Goal: Information Seeking & Learning: Learn about a topic

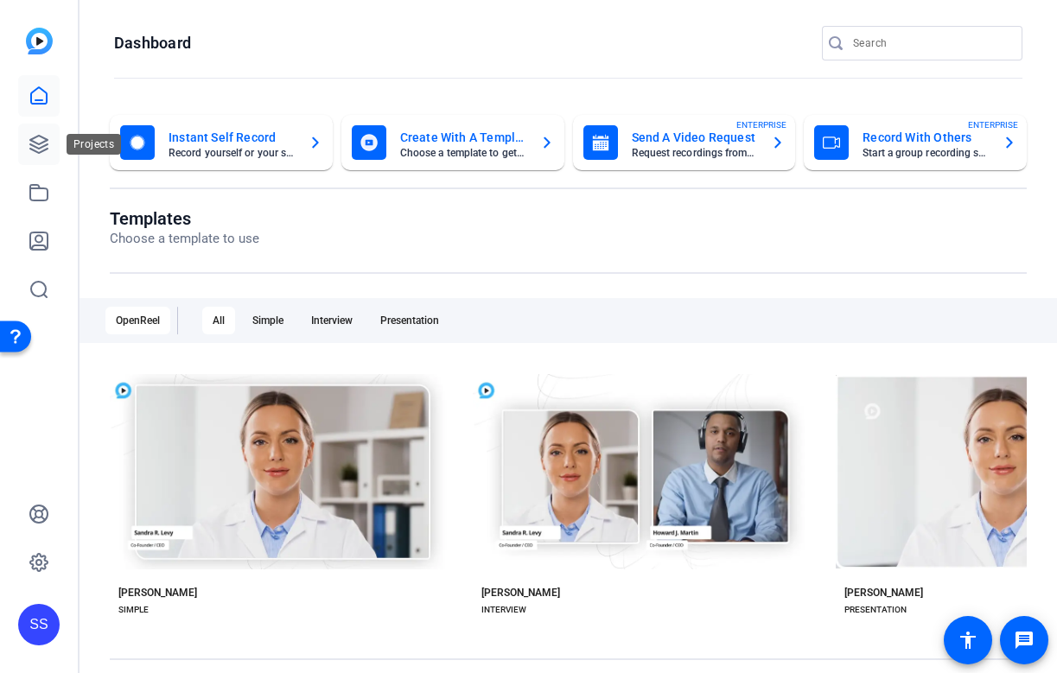
click at [35, 141] on icon at bounding box center [39, 144] width 21 height 21
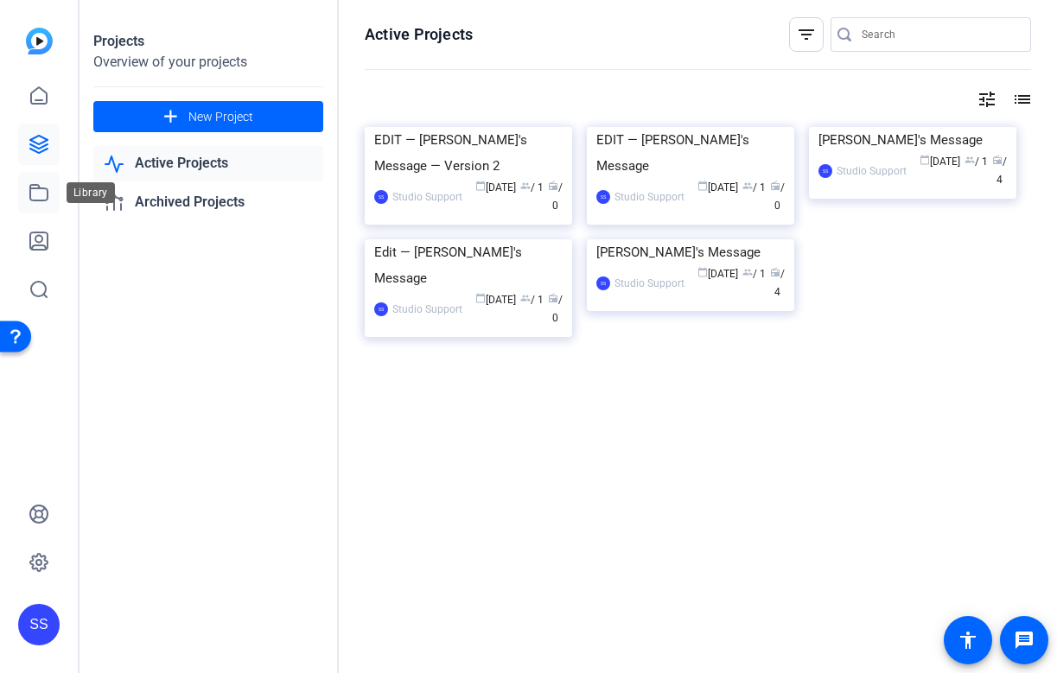
click at [38, 204] on link at bounding box center [38, 192] width 41 height 41
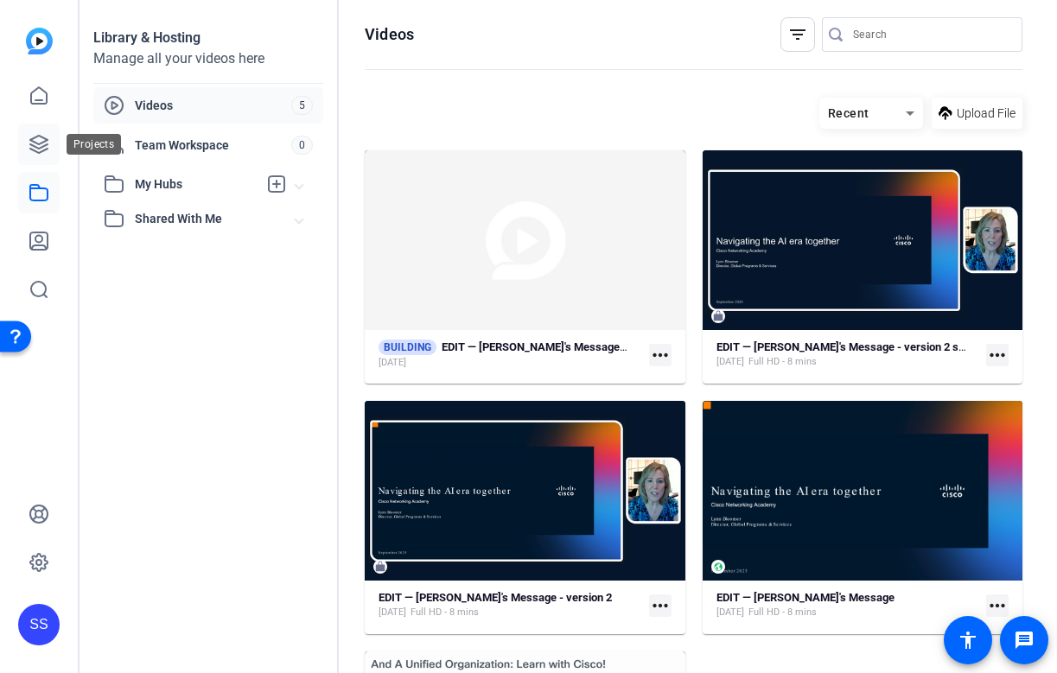
click at [47, 147] on icon at bounding box center [39, 144] width 21 height 21
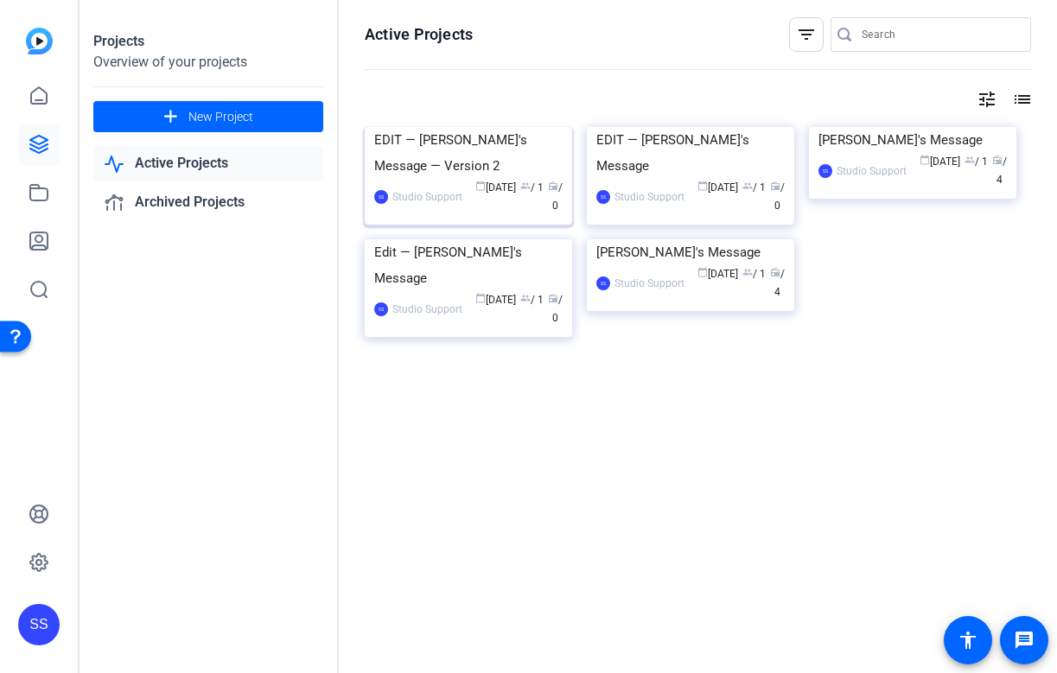
click at [462, 179] on div "EDIT — Dave's Message — Version 2" at bounding box center [468, 153] width 188 height 52
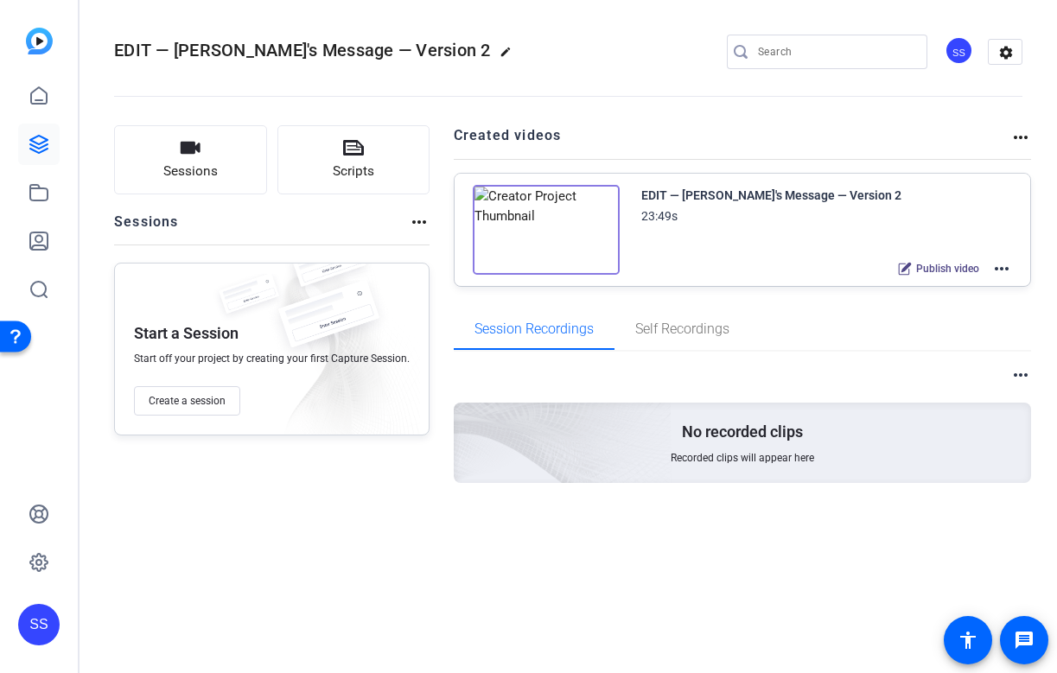
click at [1006, 264] on mat-icon "more_horiz" at bounding box center [1001, 268] width 21 height 21
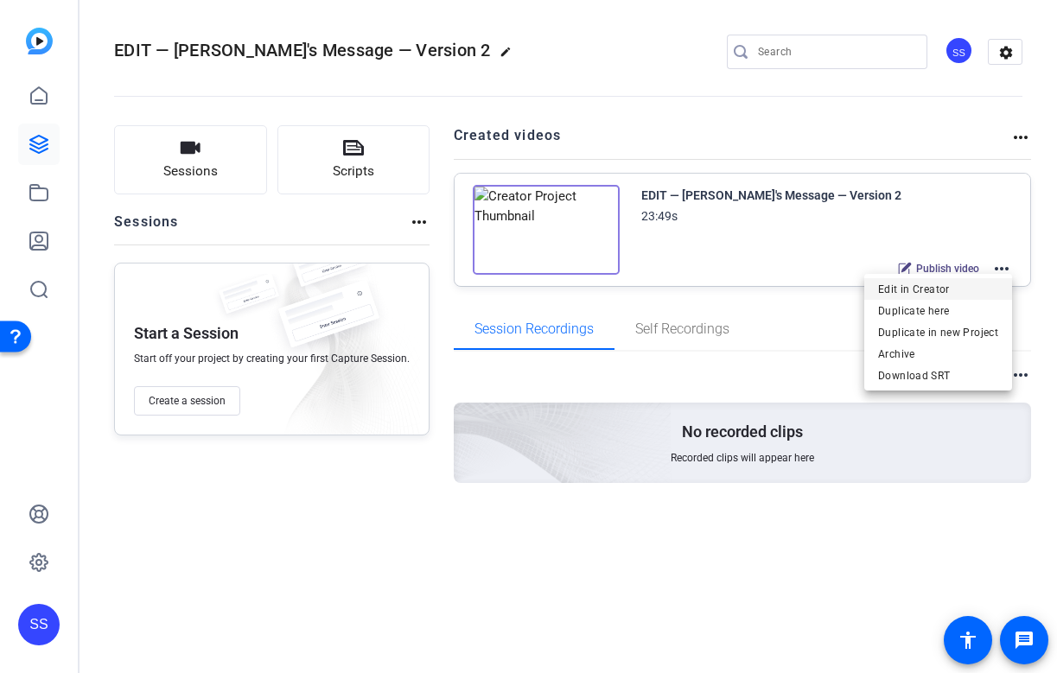
click at [978, 286] on span "Edit in Creator" at bounding box center [938, 289] width 120 height 21
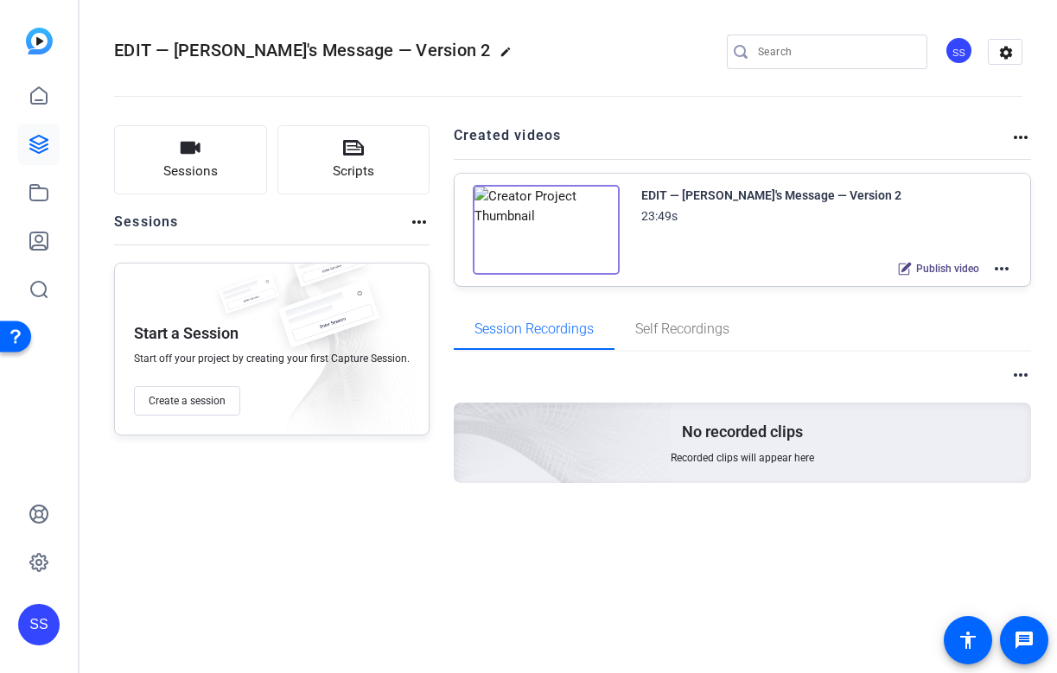
click at [41, 628] on div "SS" at bounding box center [38, 624] width 41 height 41
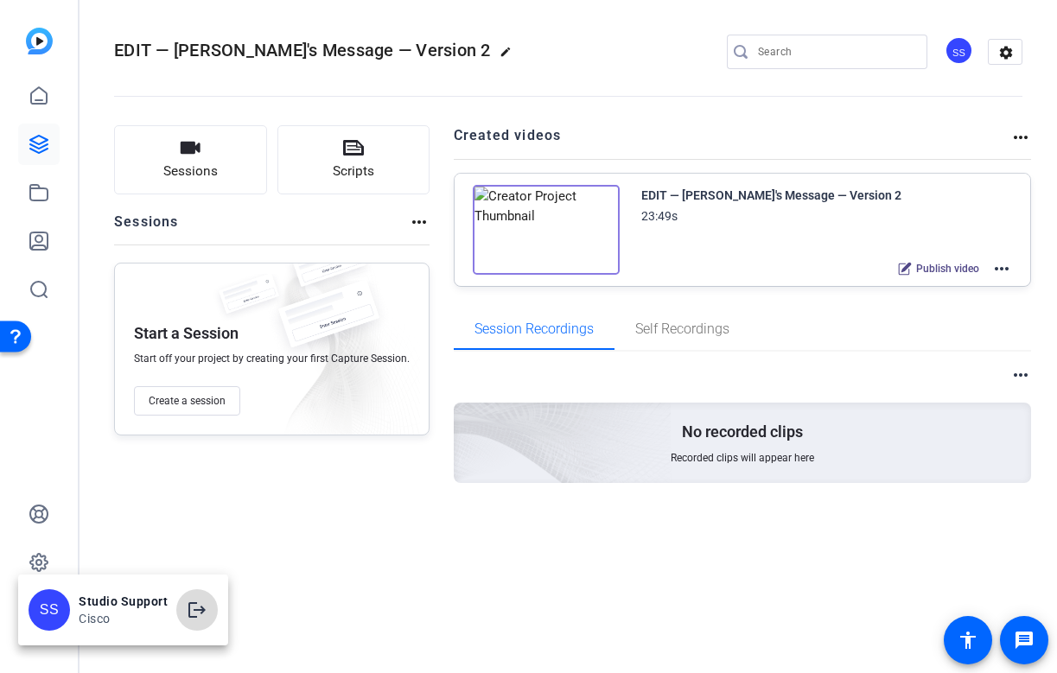
click at [196, 614] on mat-icon "logout" at bounding box center [197, 610] width 21 height 21
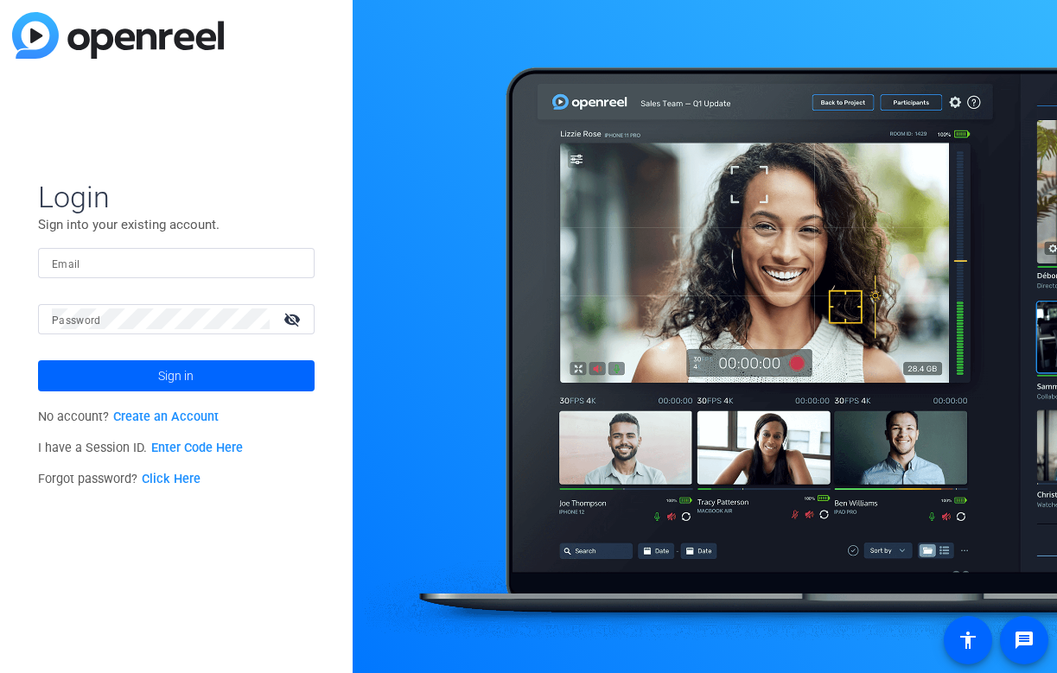
click at [227, 264] on input "Email" at bounding box center [176, 262] width 249 height 21
click at [300, 259] on div at bounding box center [290, 262] width 21 height 21
type input "[PERSON_NAME][EMAIL_ADDRESS][DOMAIN_NAME]"
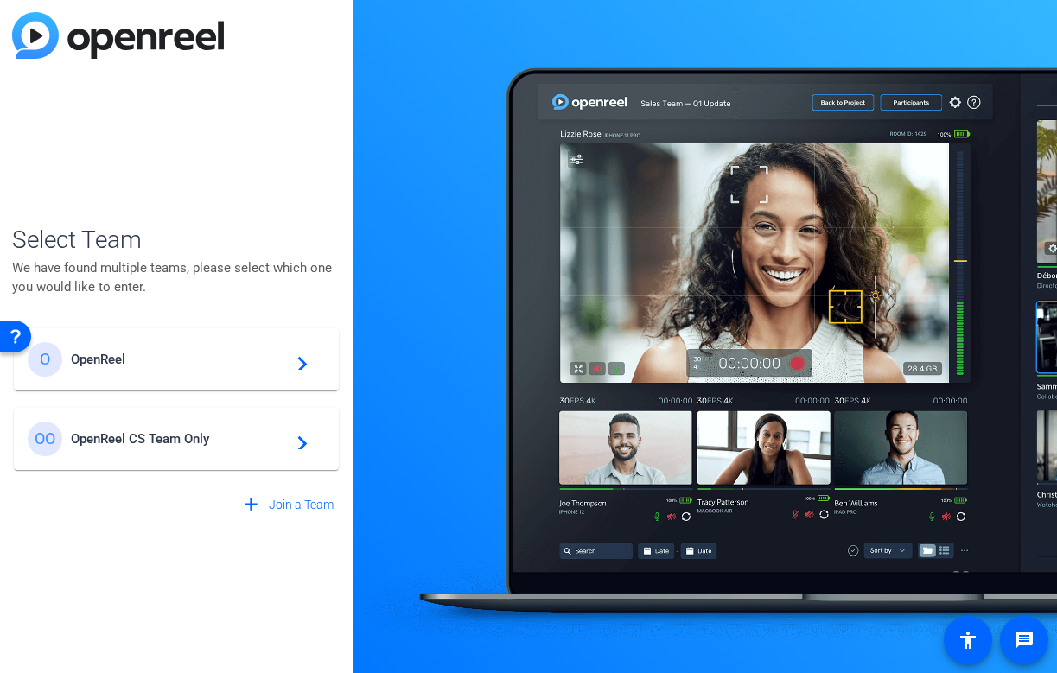
click at [180, 355] on span "OpenReel" at bounding box center [179, 360] width 216 height 16
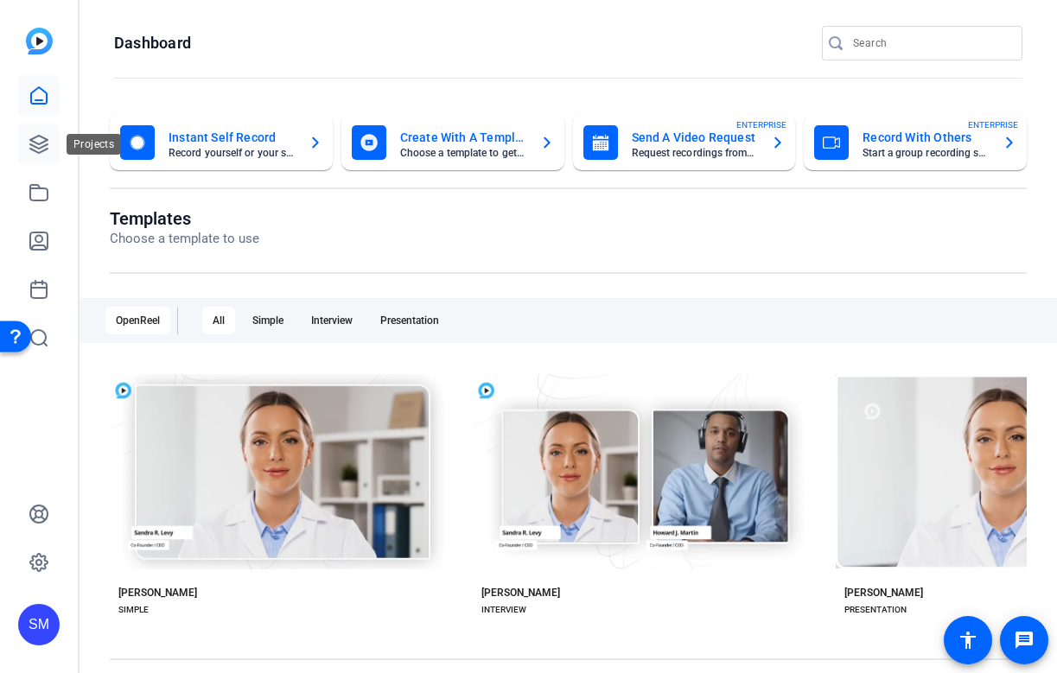
click at [40, 130] on link at bounding box center [38, 144] width 41 height 41
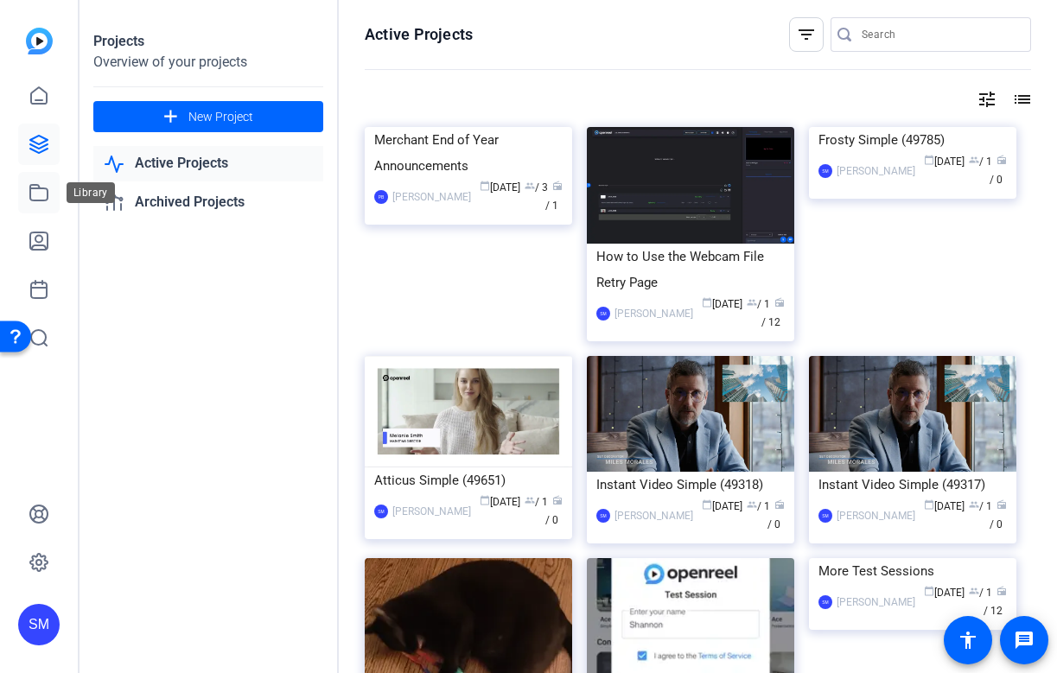
click at [30, 189] on icon at bounding box center [38, 193] width 17 height 16
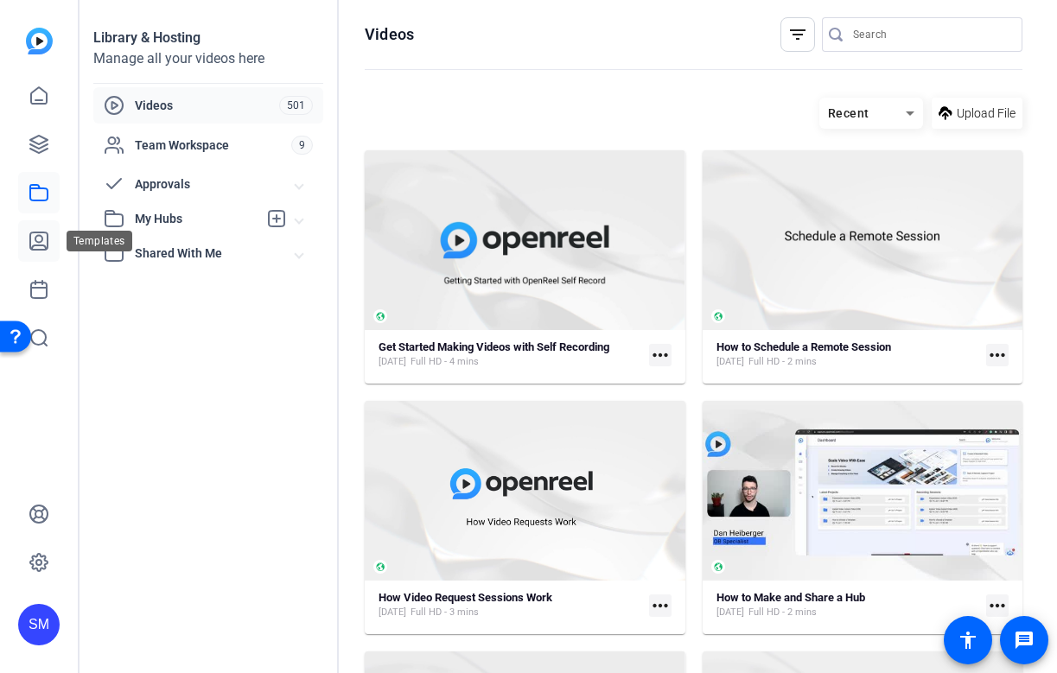
click at [47, 229] on link at bounding box center [38, 240] width 41 height 41
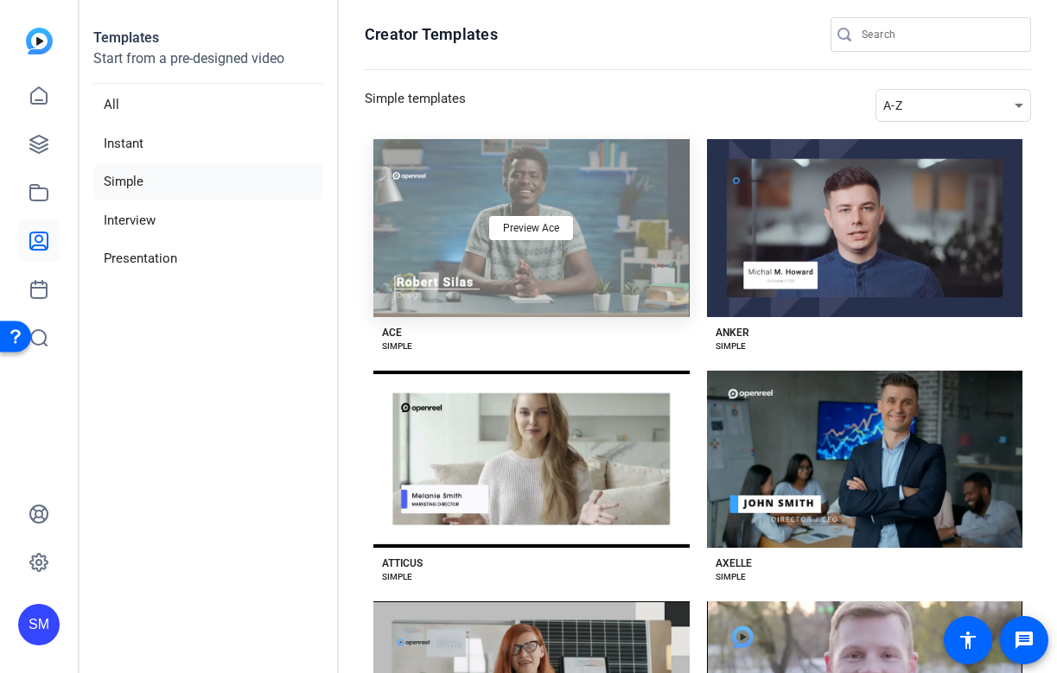
click at [520, 268] on div "Preview Ace" at bounding box center [531, 228] width 316 height 178
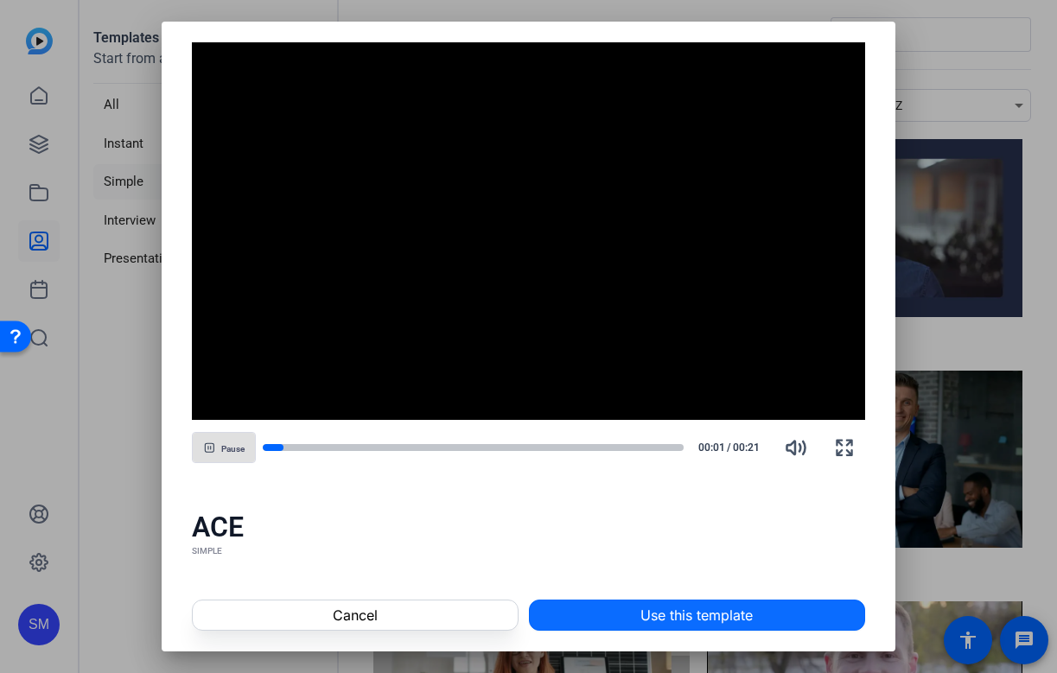
click at [614, 602] on span at bounding box center [697, 615] width 334 height 41
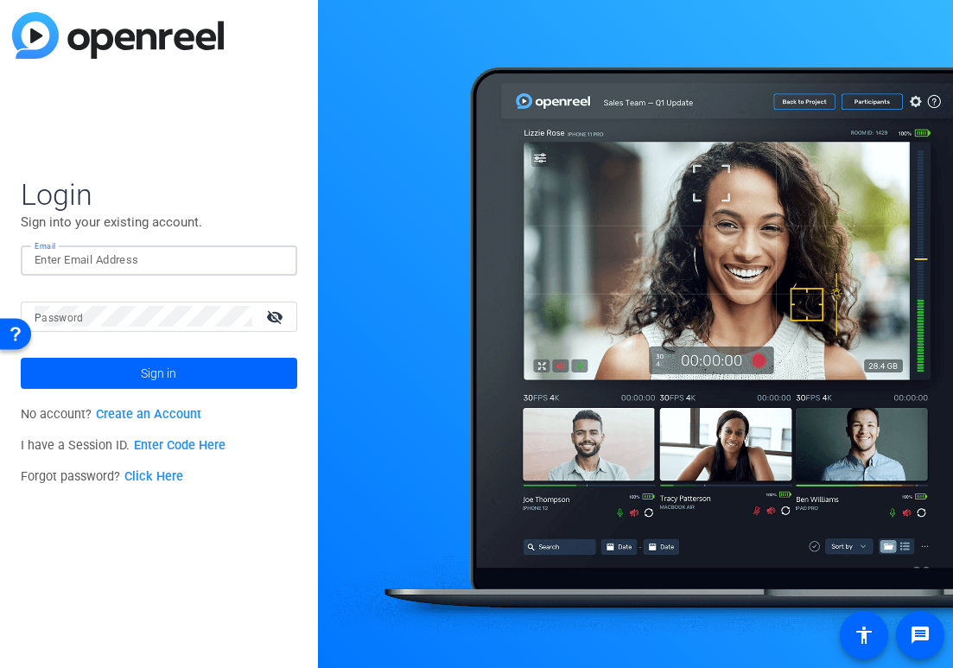
click at [206, 270] on input "Email" at bounding box center [159, 260] width 249 height 21
click at [266, 258] on img at bounding box center [269, 260] width 12 height 21
type input "studiosupport+3@openreel.com"
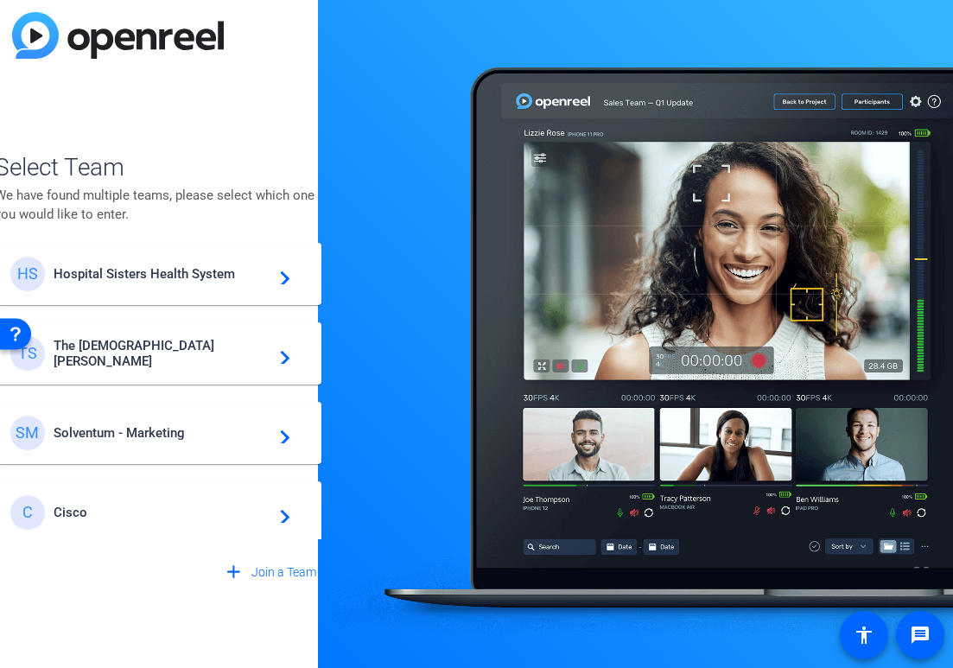
scroll to position [496, 0]
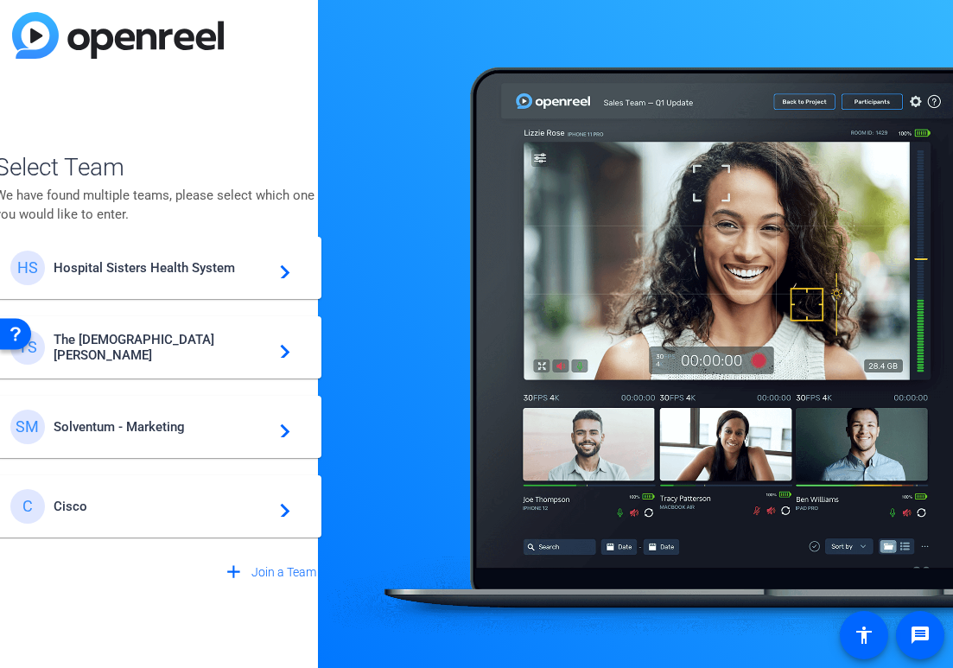
click at [156, 496] on div "C Cisco navigate_next" at bounding box center [158, 506] width 297 height 35
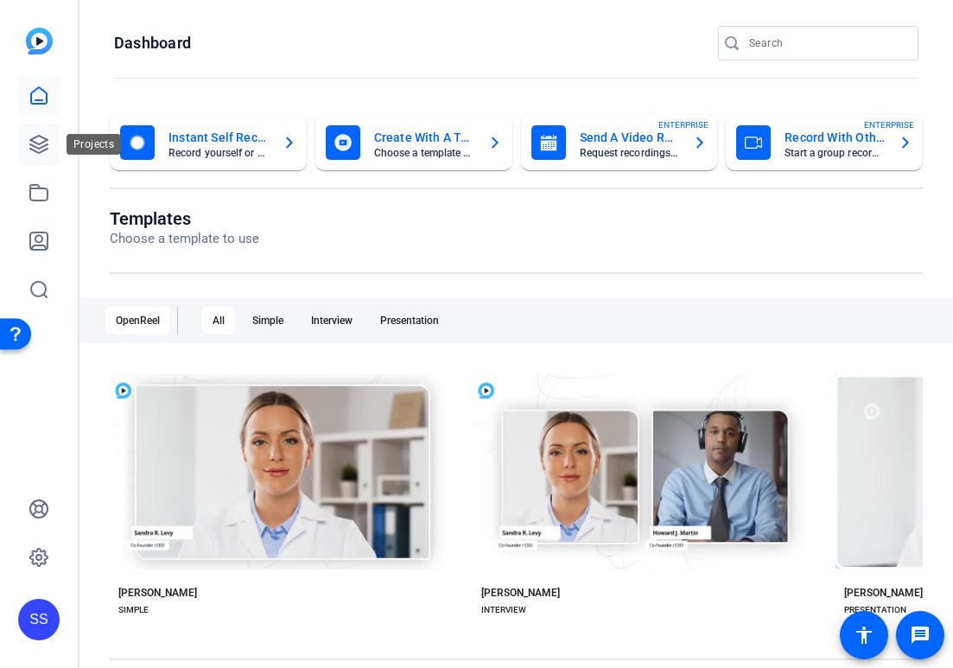
click at [48, 139] on icon at bounding box center [38, 144] width 17 height 17
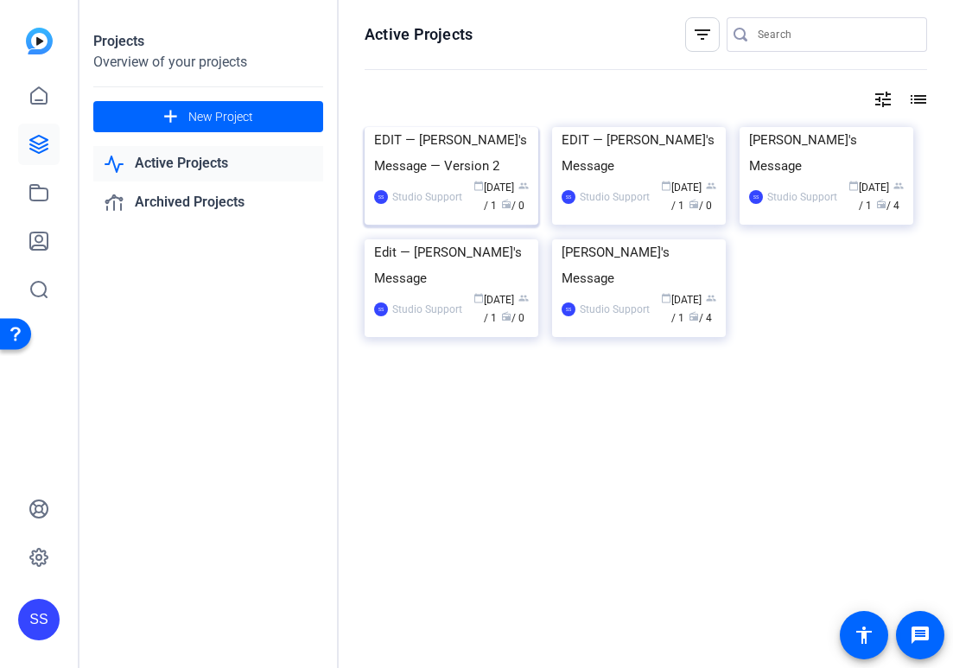
click at [455, 179] on div "EDIT — Dave's Message — Version 2" at bounding box center [451, 153] width 155 height 52
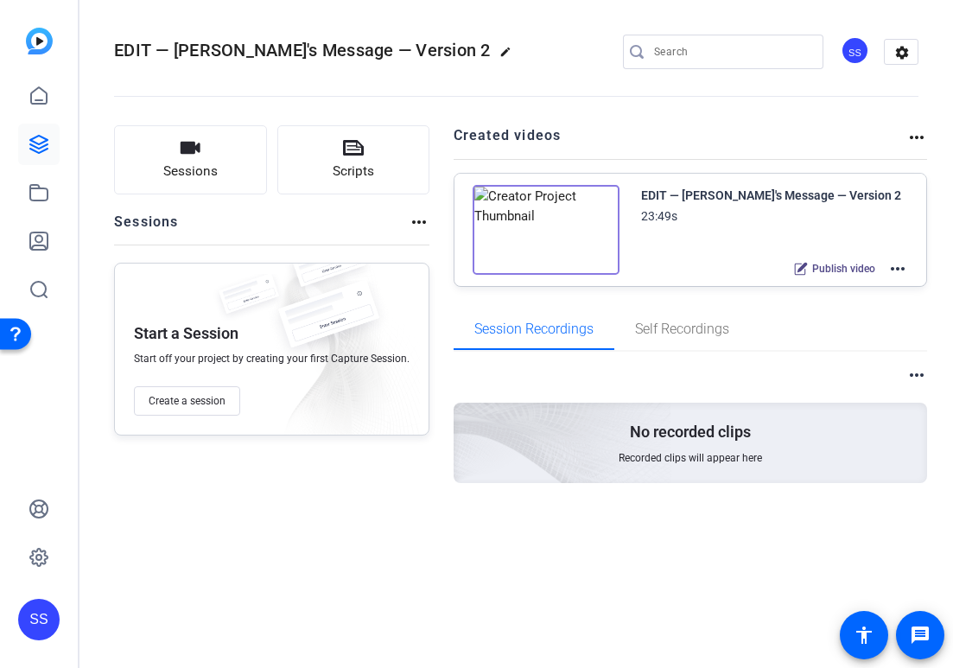
click at [903, 267] on mat-icon "more_horiz" at bounding box center [897, 268] width 21 height 21
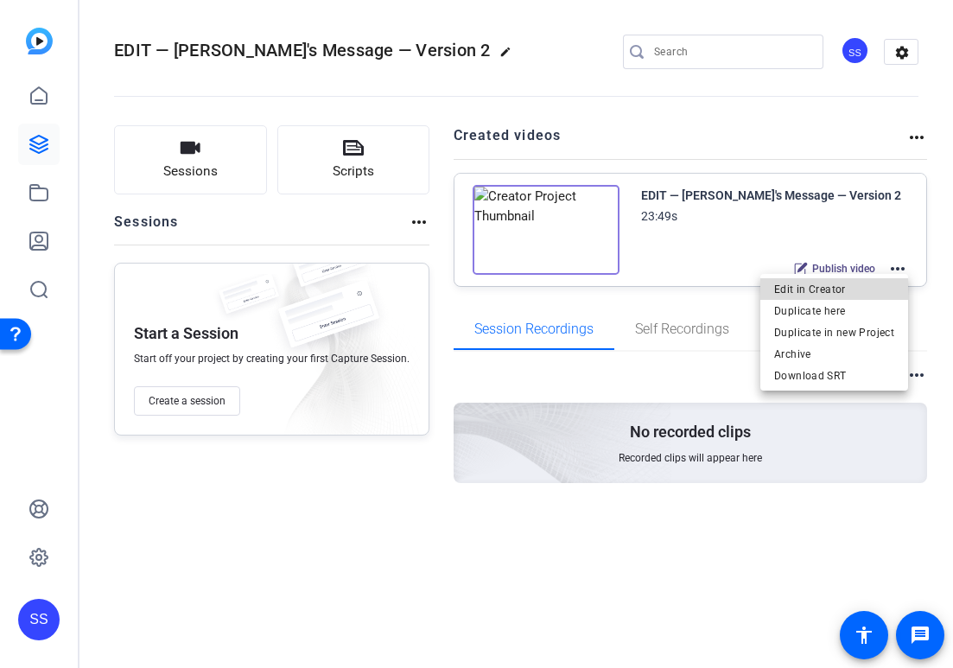
click at [860, 289] on span "Edit in Creator" at bounding box center [834, 289] width 120 height 21
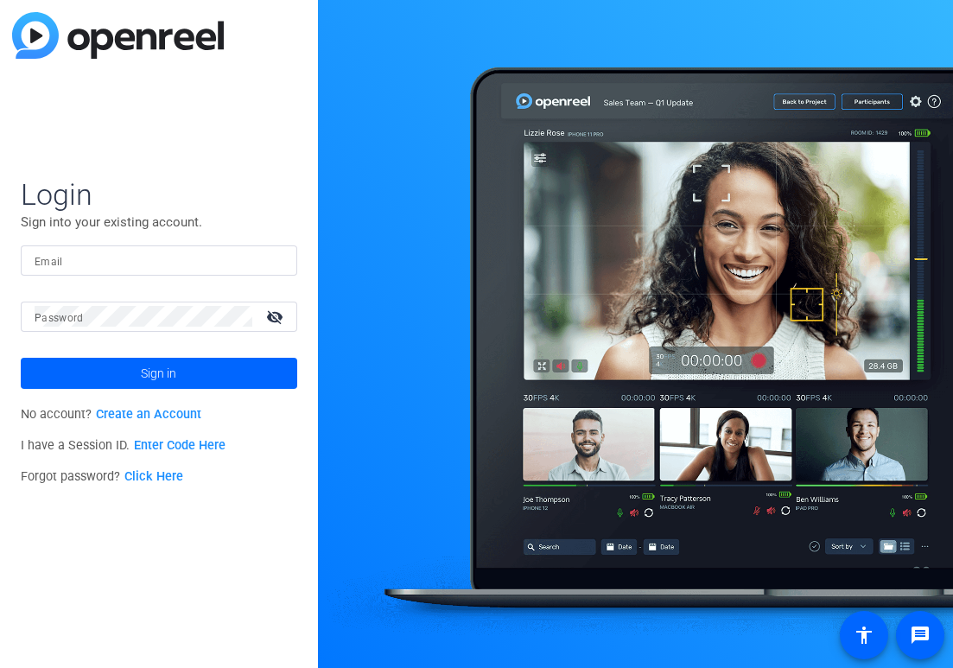
click at [140, 274] on div at bounding box center [159, 260] width 249 height 30
click at [146, 264] on input "Email" at bounding box center [159, 260] width 249 height 21
click at [270, 263] on img at bounding box center [269, 260] width 12 height 21
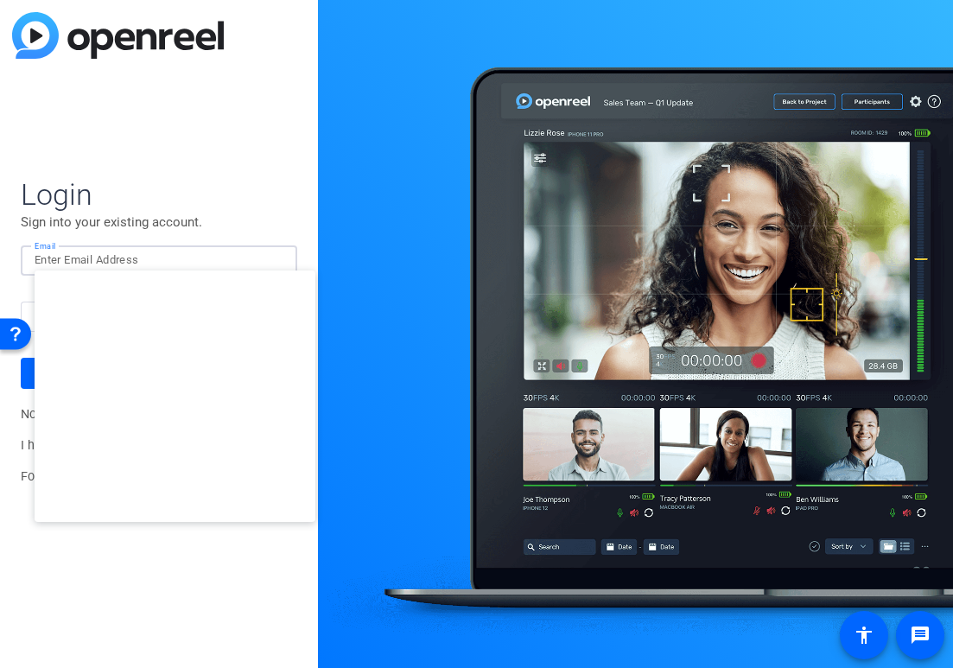
type input "studiosupport+3@openreel.com"
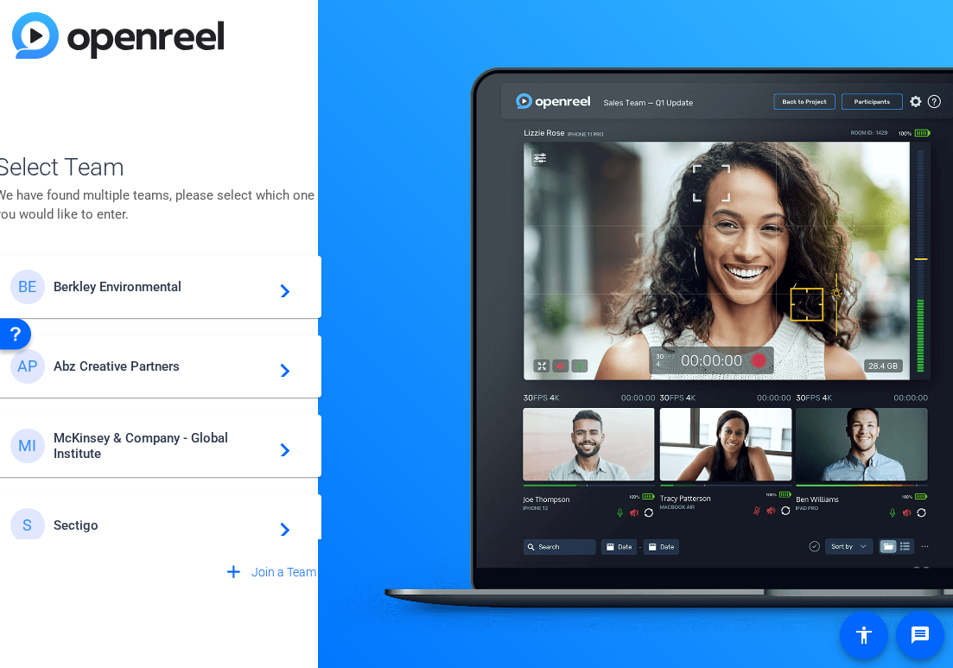
scroll to position [496, 0]
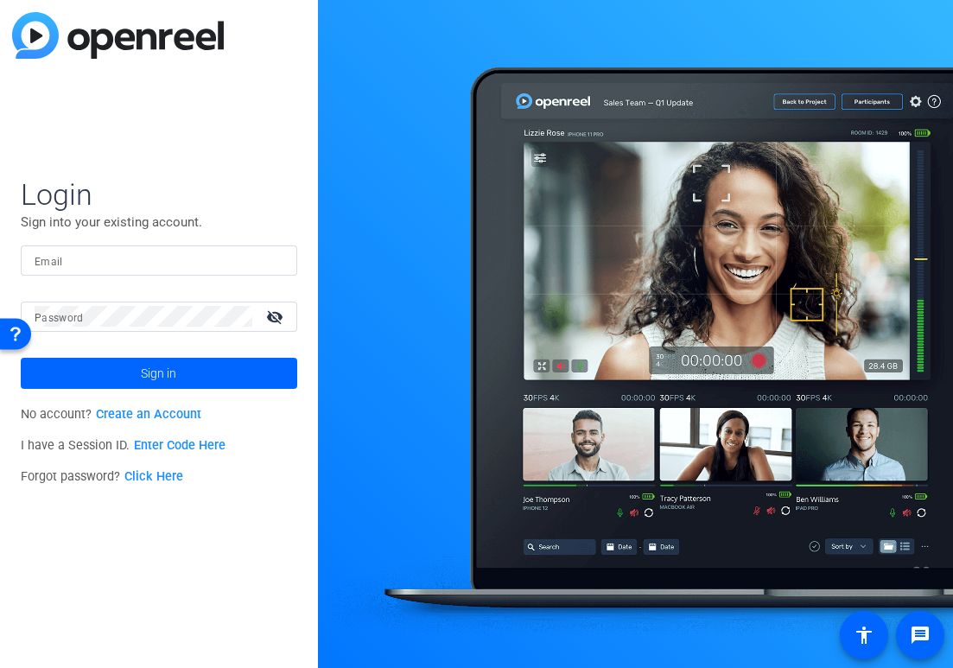
click at [128, 264] on input "Email" at bounding box center [159, 260] width 249 height 21
click at [176, 245] on div at bounding box center [159, 260] width 249 height 30
click at [281, 263] on div at bounding box center [273, 260] width 21 height 21
type input "smulligan@openreel.com"
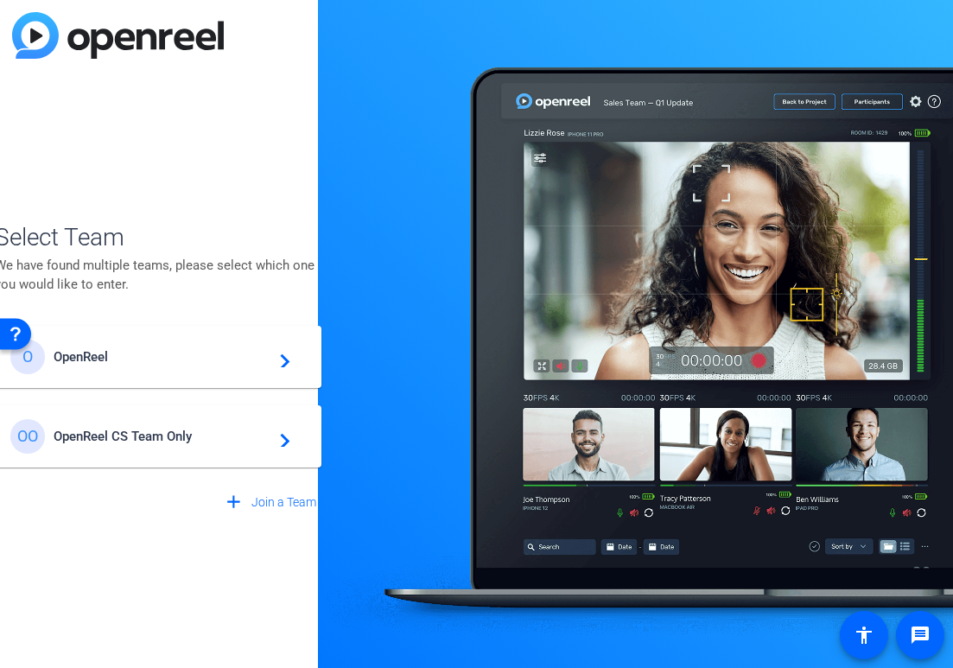
click at [169, 359] on span "OpenReel" at bounding box center [162, 357] width 216 height 16
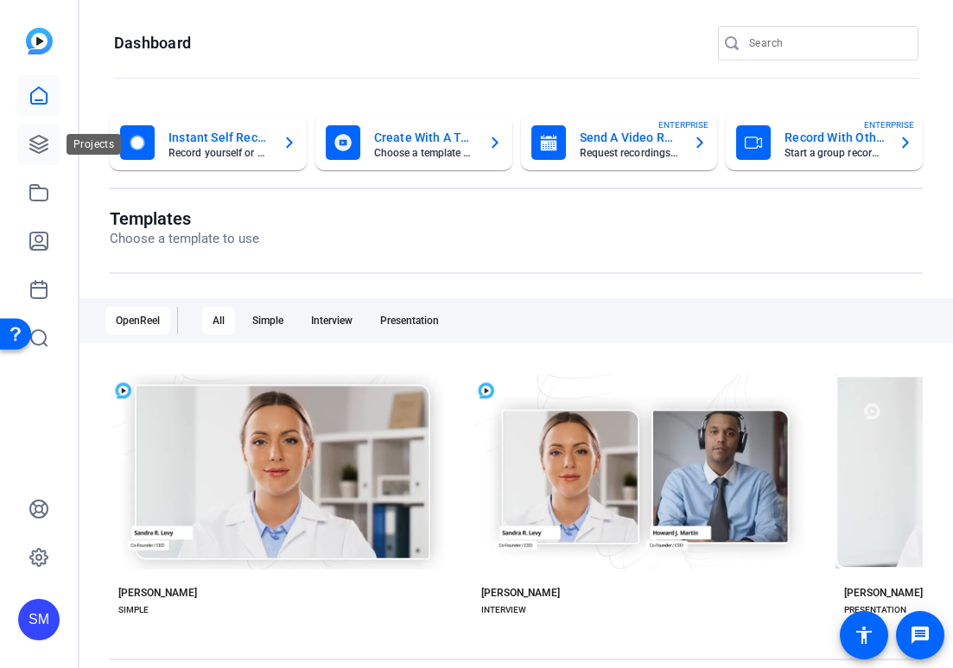
click at [36, 137] on icon at bounding box center [39, 144] width 21 height 21
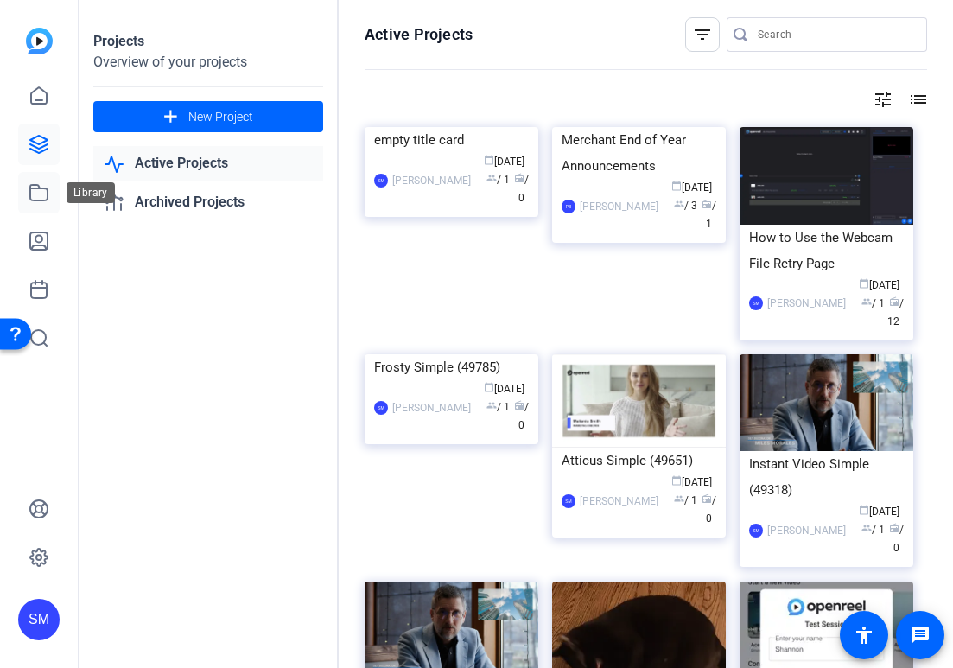
click at [48, 195] on icon at bounding box center [38, 193] width 17 height 16
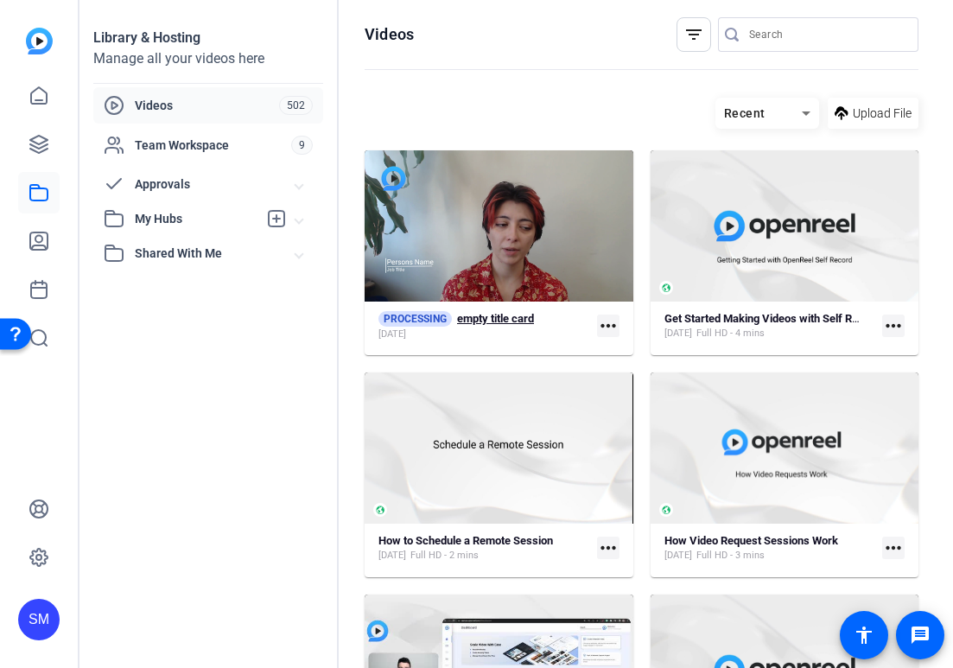
click at [475, 327] on div "Sep 11, 2025" at bounding box center [456, 334] width 156 height 14
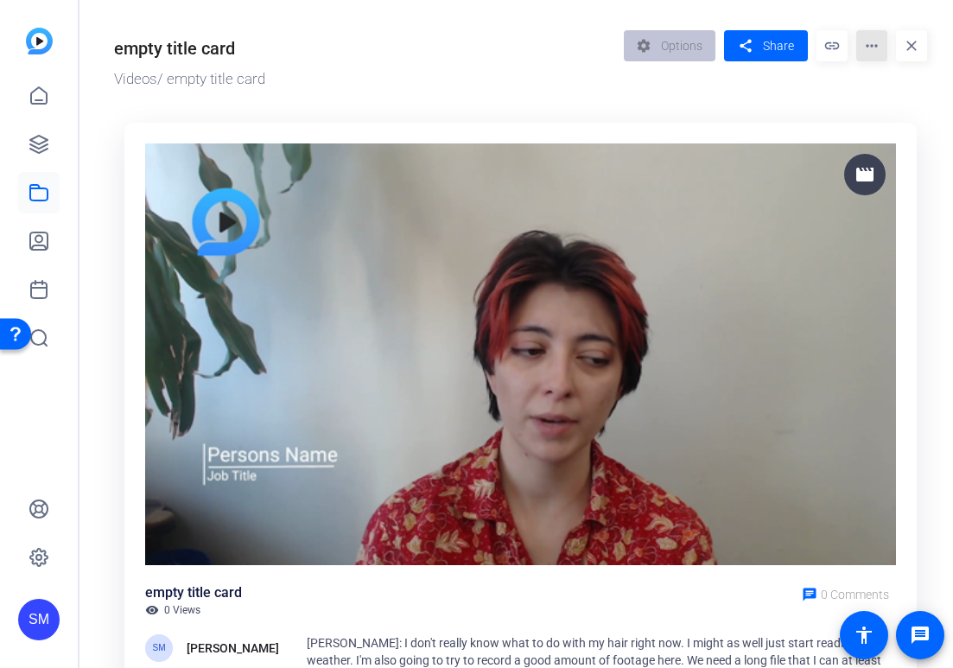
click at [873, 54] on mat-icon "more_horiz" at bounding box center [871, 45] width 31 height 31
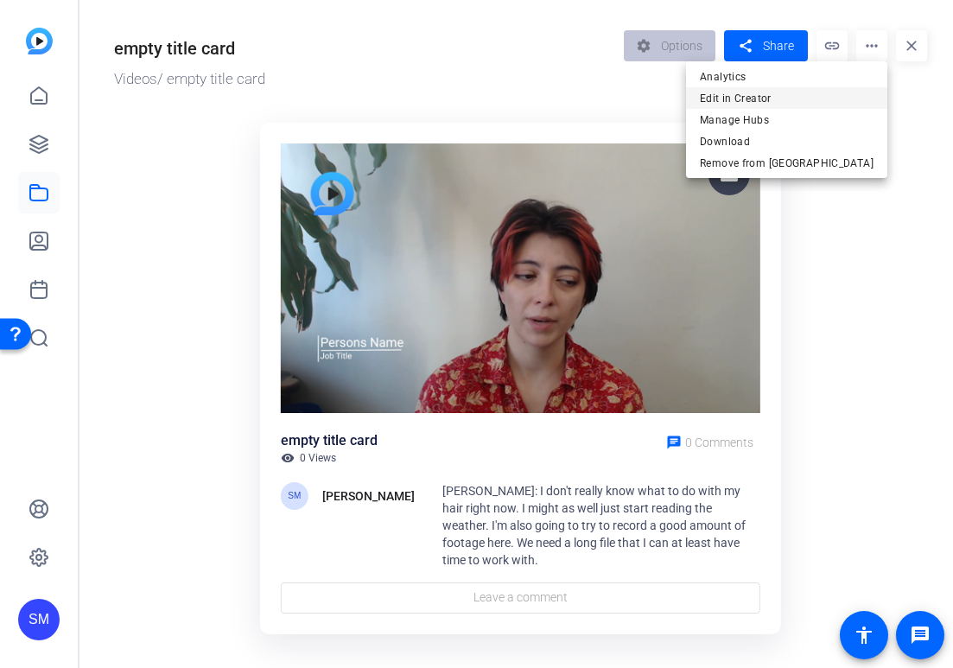
click at [855, 92] on span "Edit in Creator" at bounding box center [787, 98] width 174 height 21
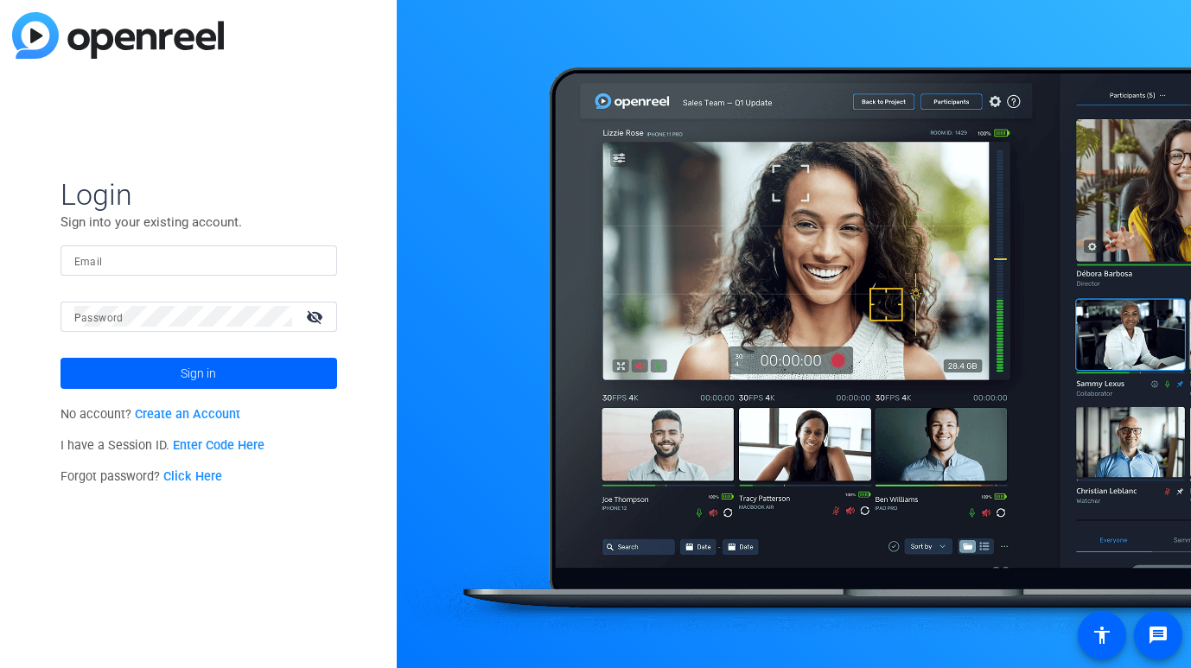
click at [264, 266] on input "Email" at bounding box center [198, 260] width 249 height 21
click at [324, 261] on div "Email" at bounding box center [198, 260] width 277 height 30
click at [313, 258] on img at bounding box center [308, 260] width 12 height 21
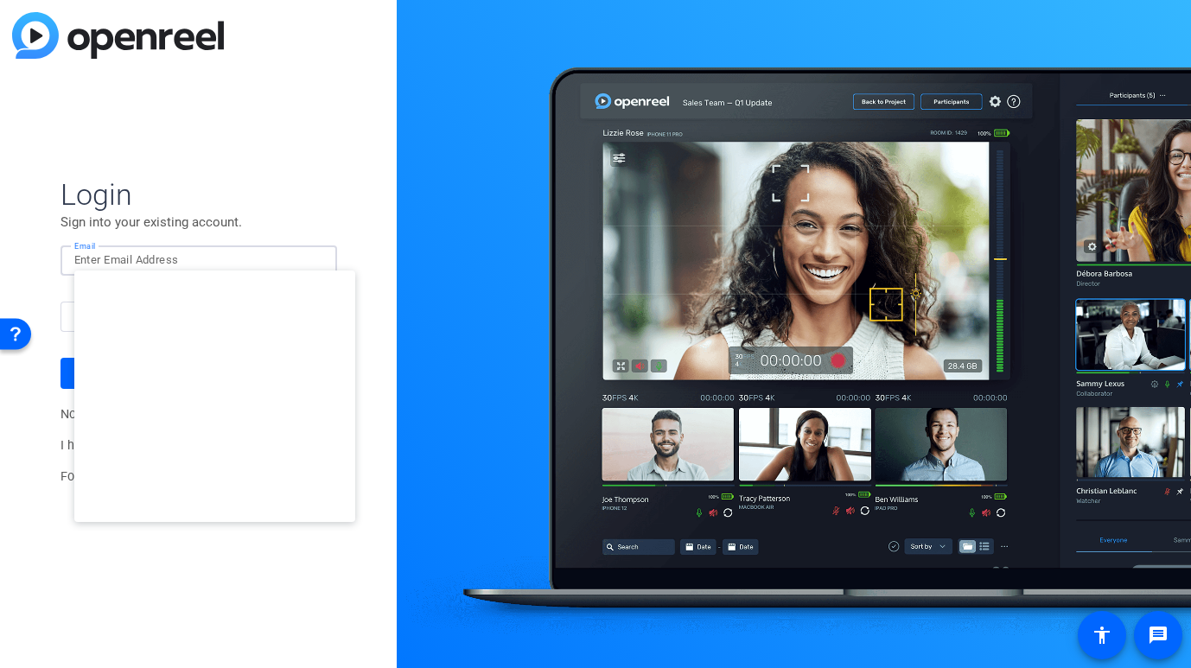
type input "[EMAIL_ADDRESS][DOMAIN_NAME]"
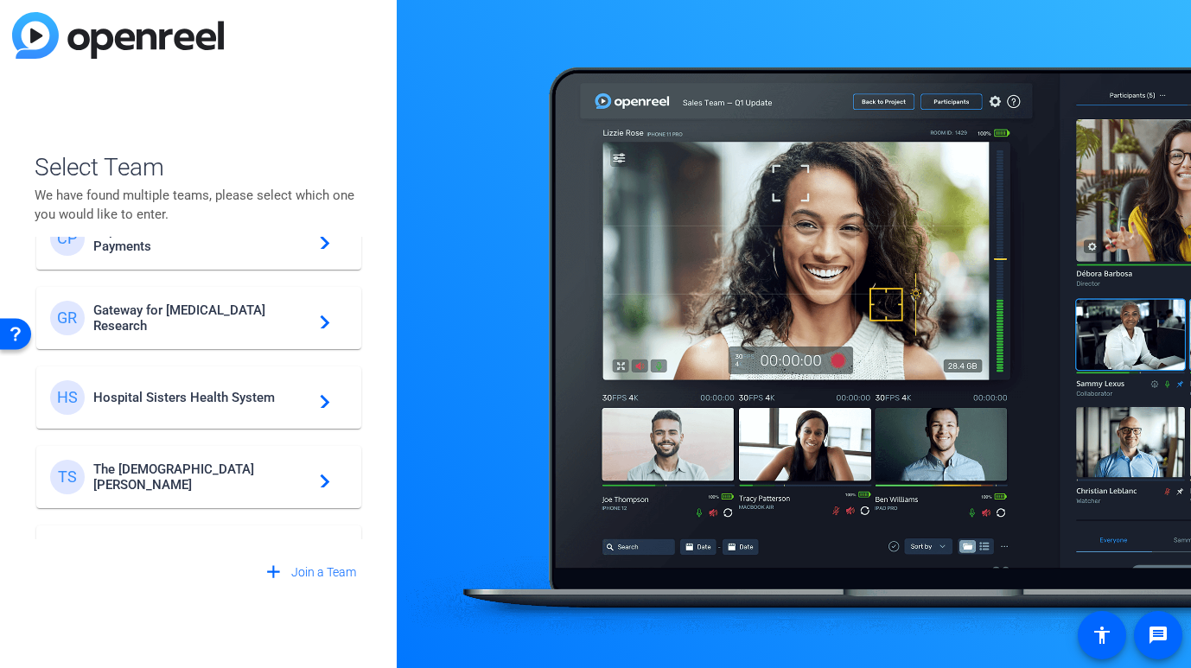
scroll to position [496, 0]
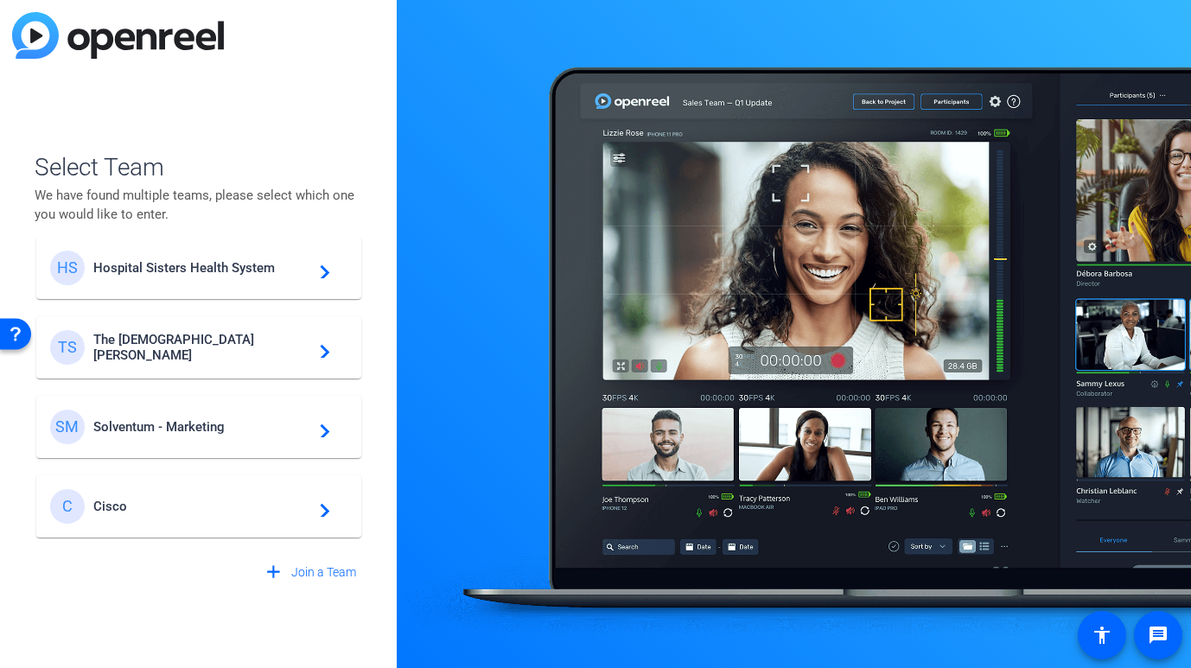
click at [180, 490] on div "C Cisco navigate_next" at bounding box center [198, 506] width 297 height 35
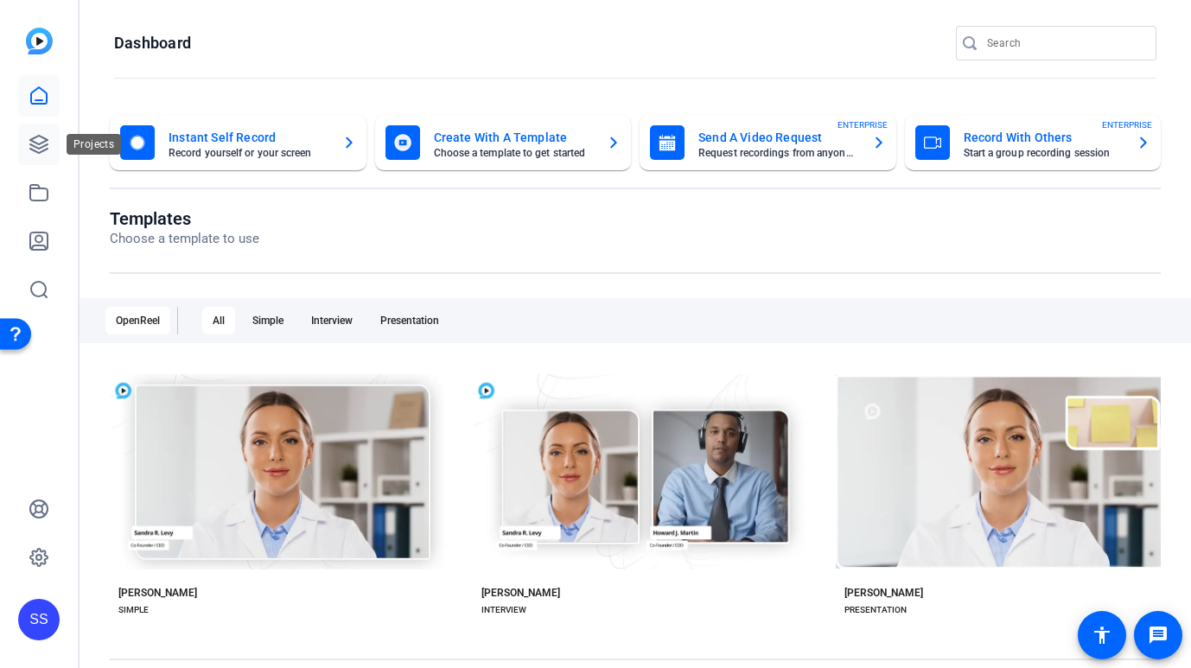
click at [32, 155] on link at bounding box center [38, 144] width 41 height 41
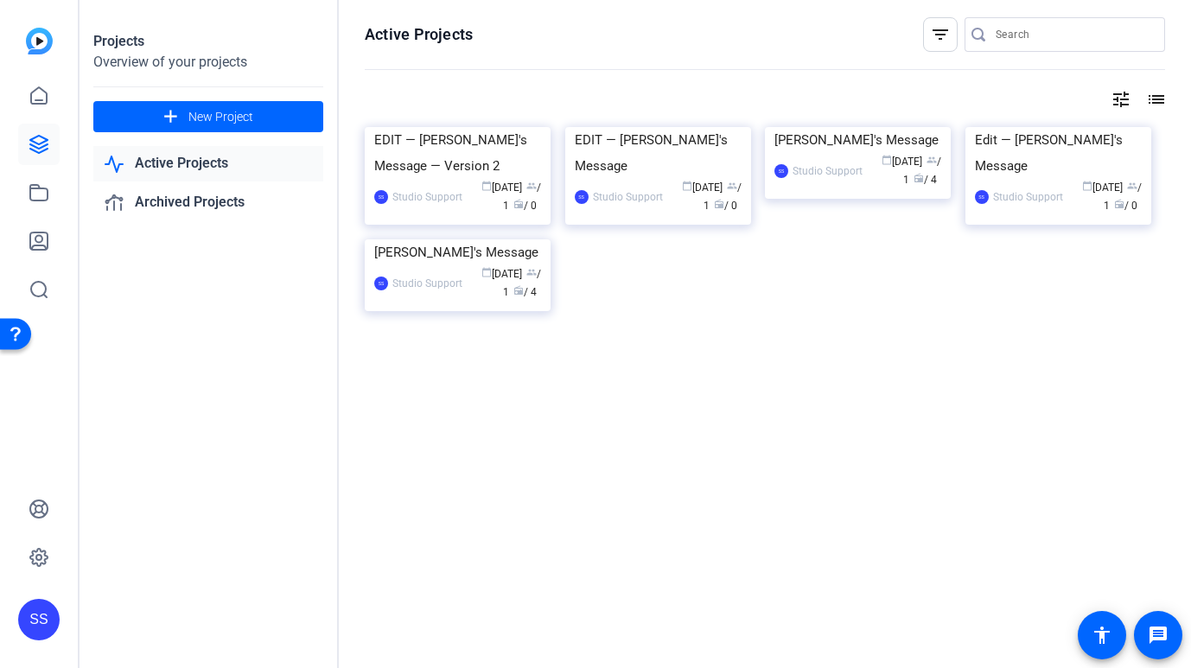
click at [436, 127] on img at bounding box center [458, 127] width 186 height 0
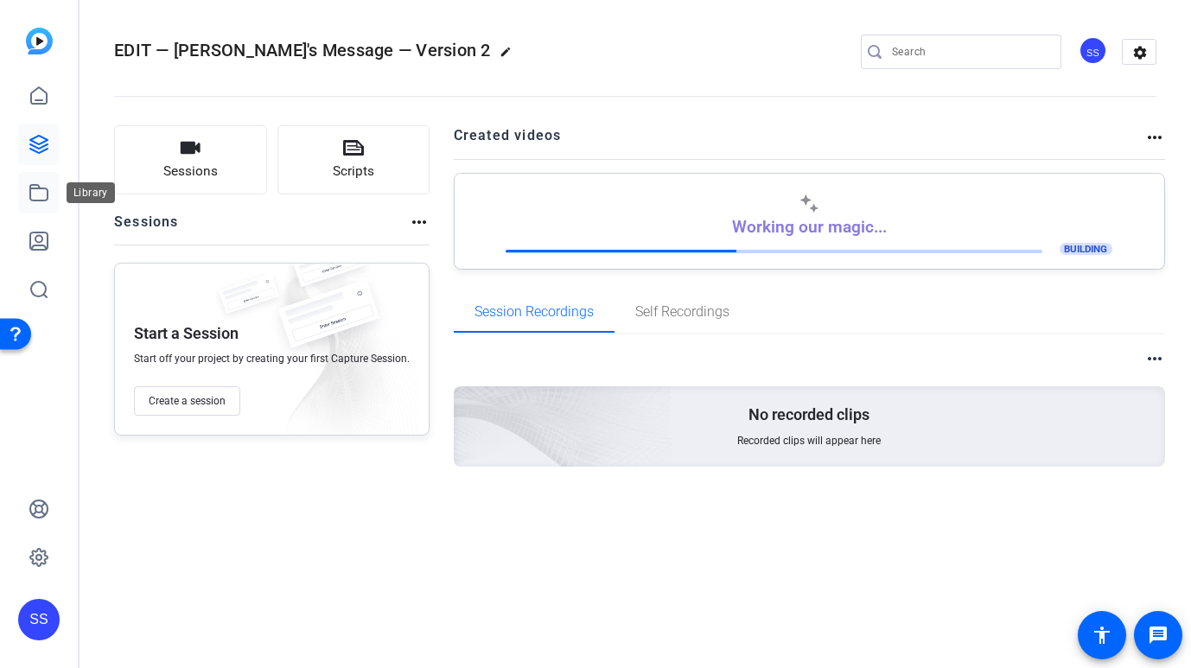
click at [37, 198] on icon at bounding box center [39, 192] width 21 height 21
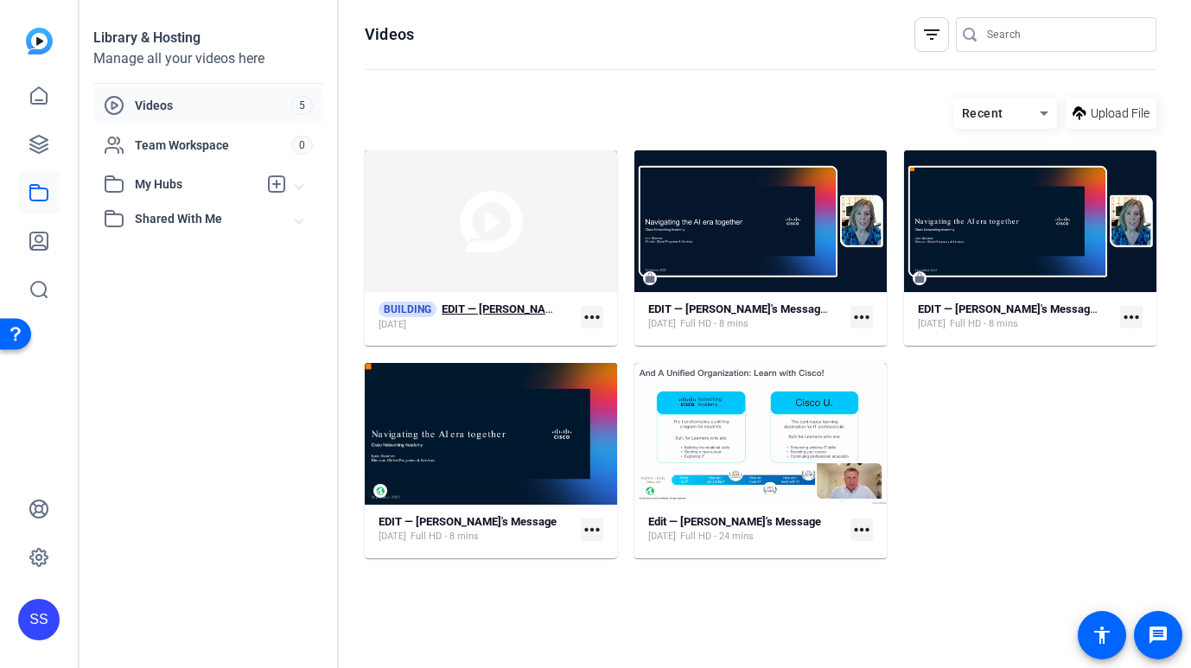
click at [437, 308] on div "BUILDING EDIT — Dave's Message — Version 2" at bounding box center [469, 310] width 182 height 16
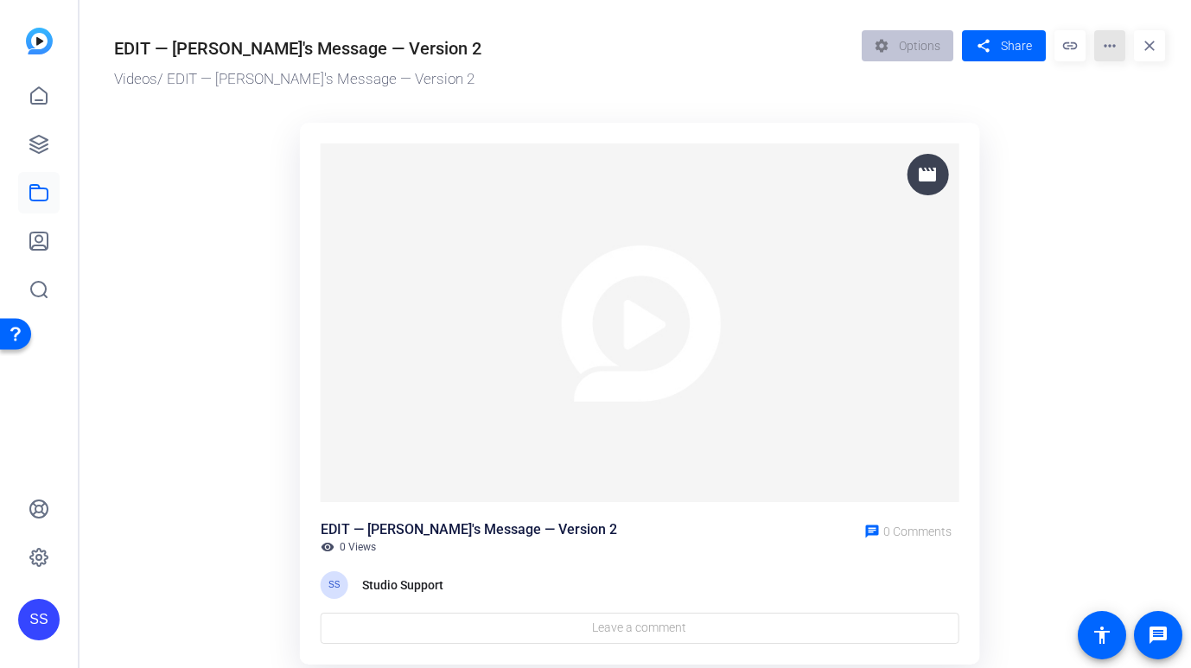
click at [1110, 46] on mat-icon "more_horiz" at bounding box center [1109, 45] width 31 height 31
click at [1129, 95] on span "Edit in Creator" at bounding box center [1142, 107] width 69 height 41
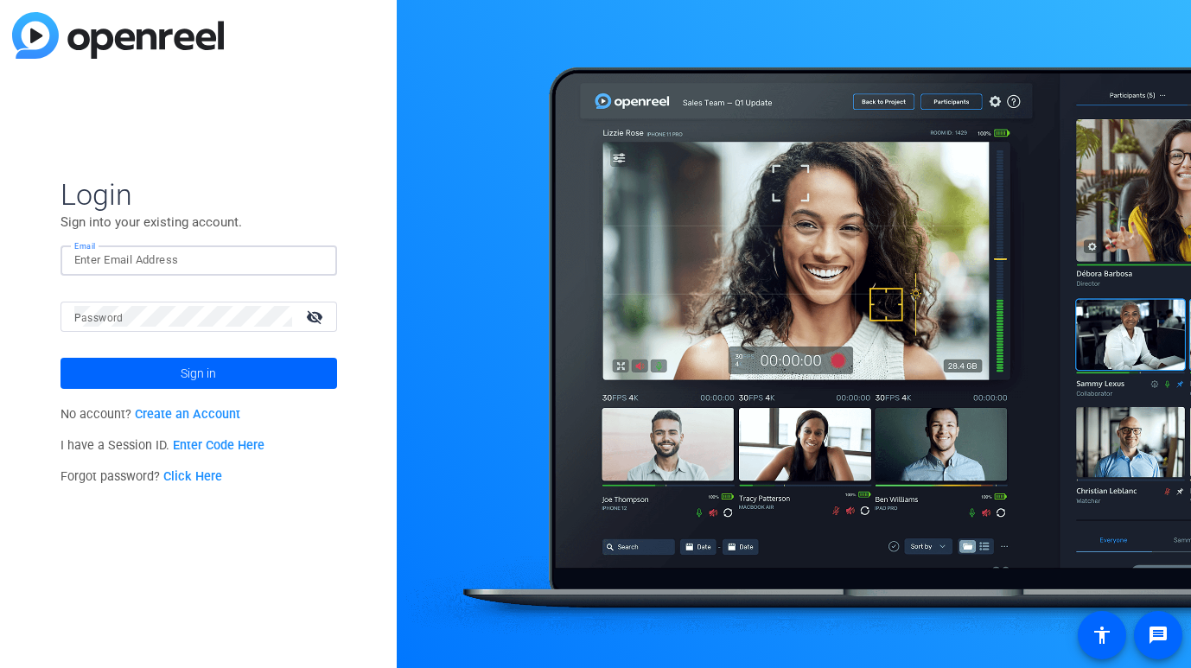
click at [212, 251] on input "Email" at bounding box center [198, 260] width 249 height 21
click at [315, 266] on div at bounding box center [312, 260] width 21 height 21
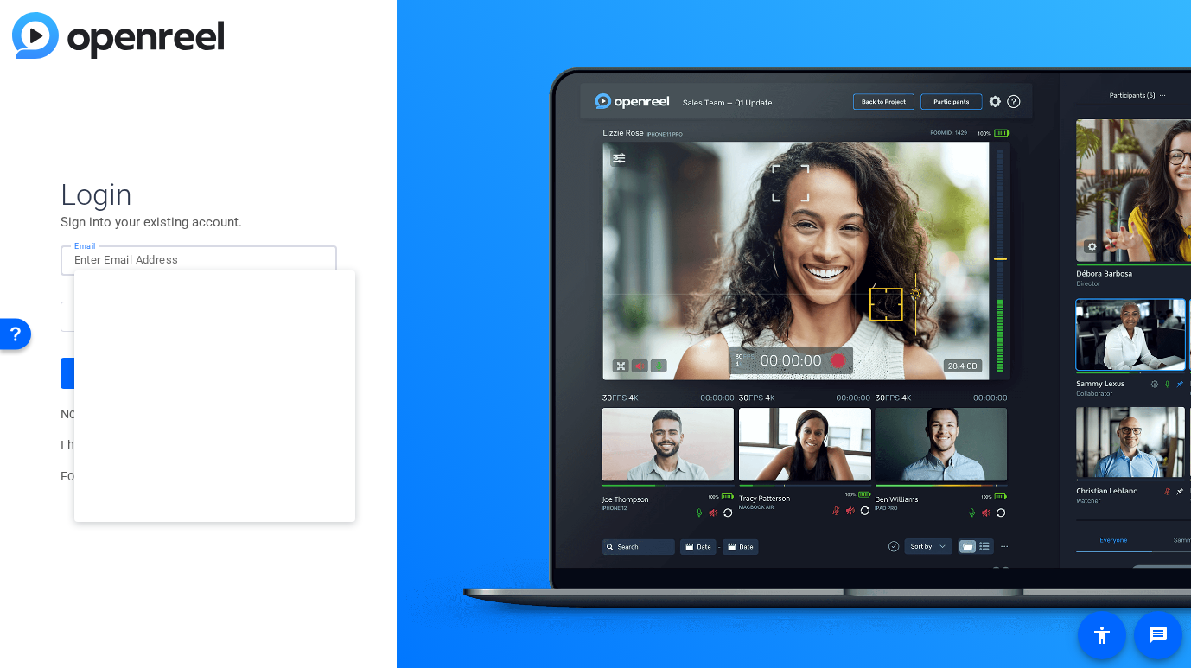
type input "studiosupport+3@openreel.com"
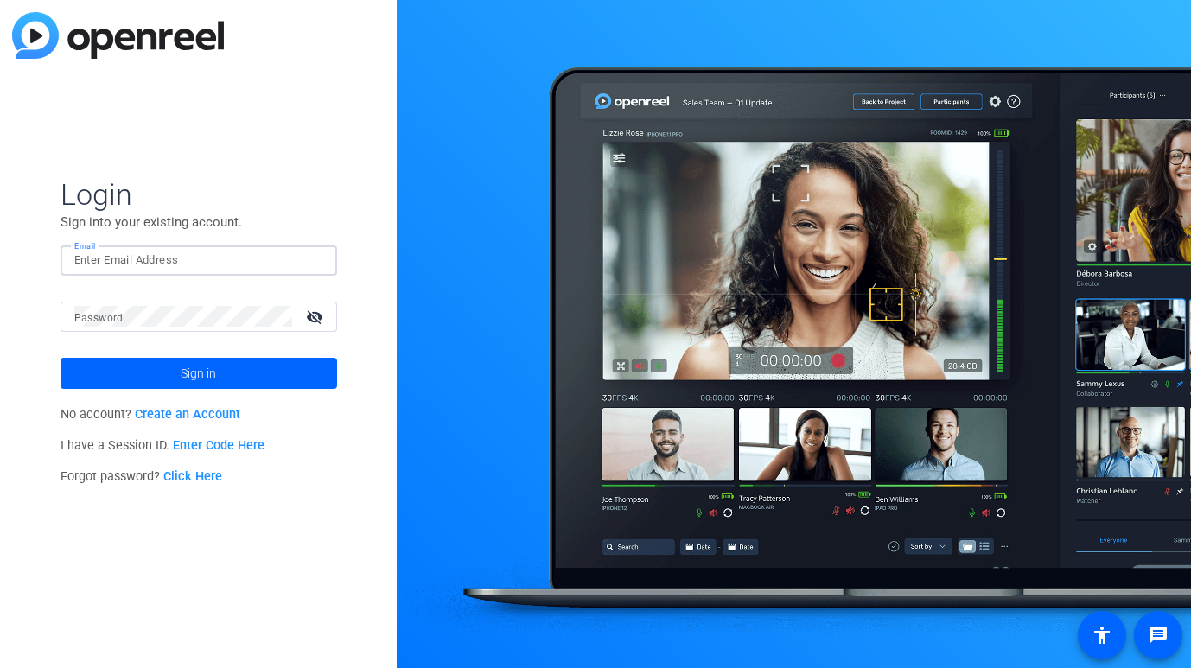
click at [235, 259] on input "Email" at bounding box center [198, 260] width 249 height 21
click at [311, 260] on img at bounding box center [308, 260] width 12 height 21
type input "[PERSON_NAME][EMAIL_ADDRESS][DOMAIN_NAME]"
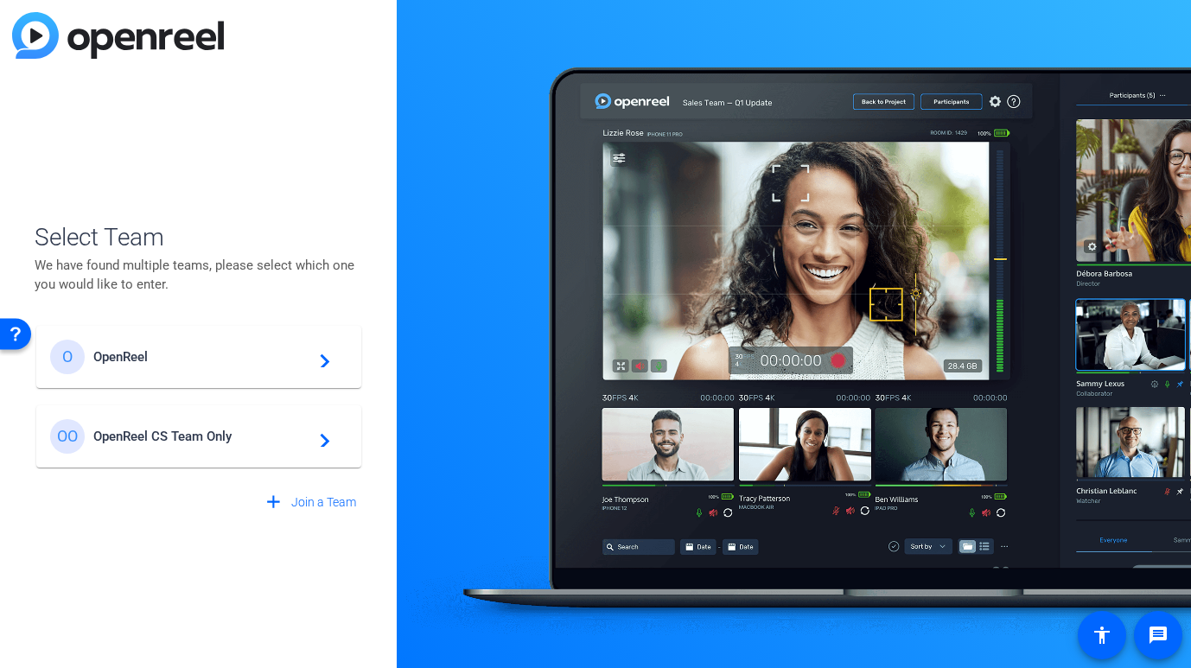
click at [217, 353] on span "OpenReel" at bounding box center [201, 357] width 216 height 16
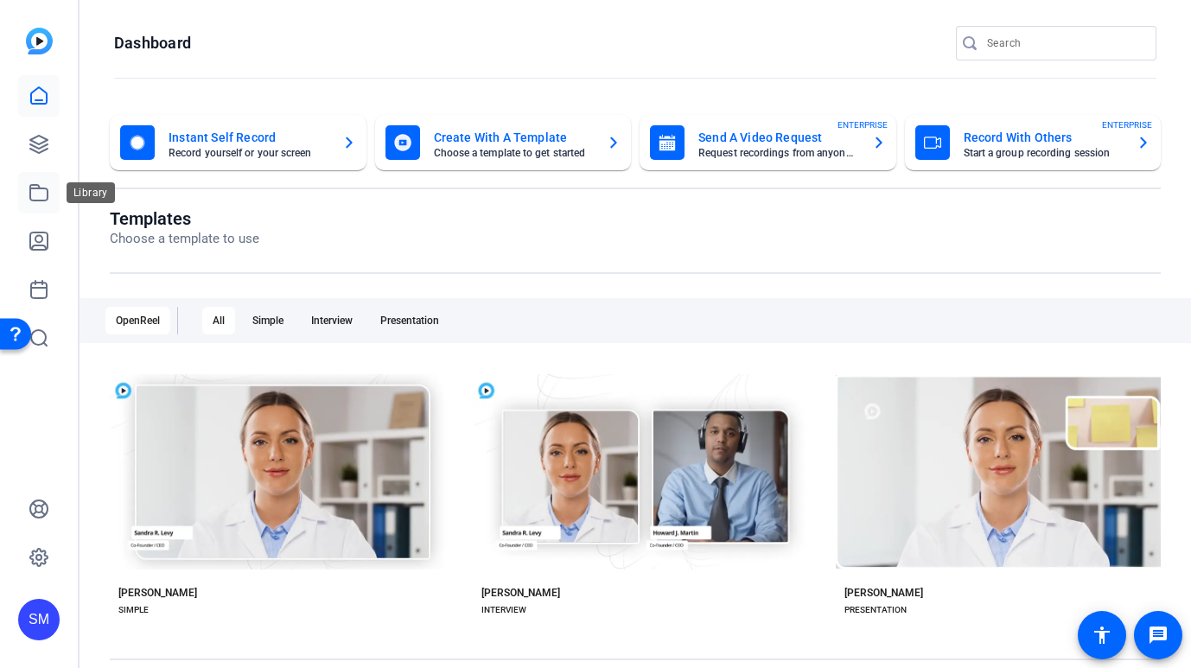
click at [35, 194] on icon at bounding box center [39, 192] width 21 height 21
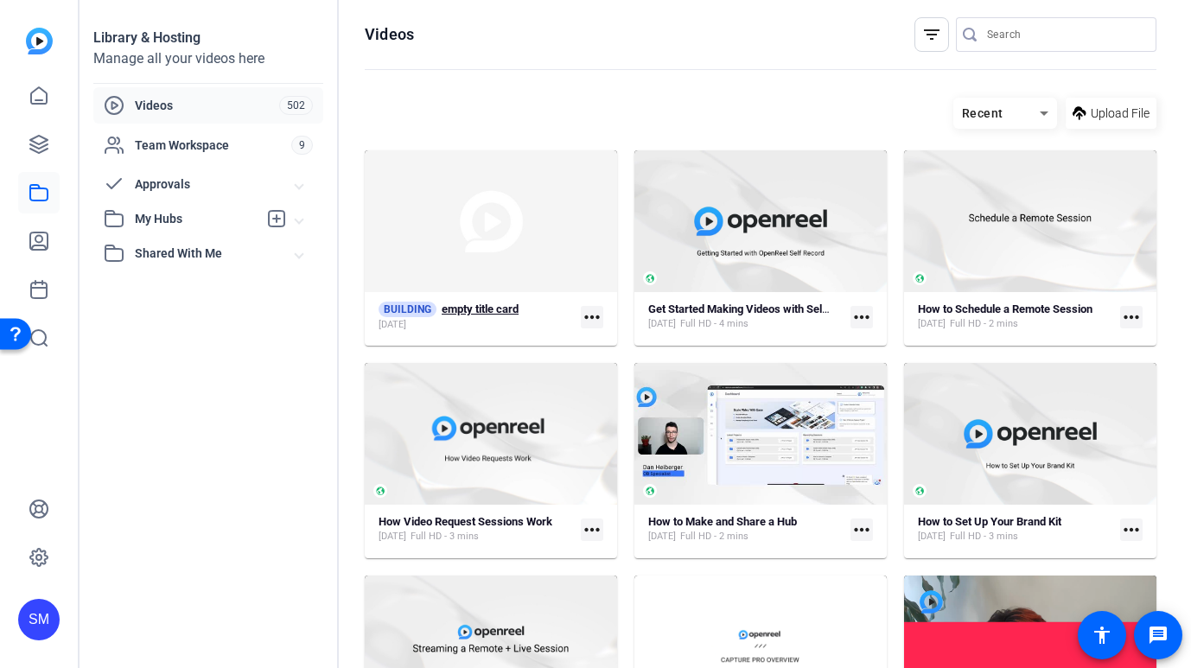
click at [460, 322] on div "[DATE]" at bounding box center [448, 325] width 140 height 14
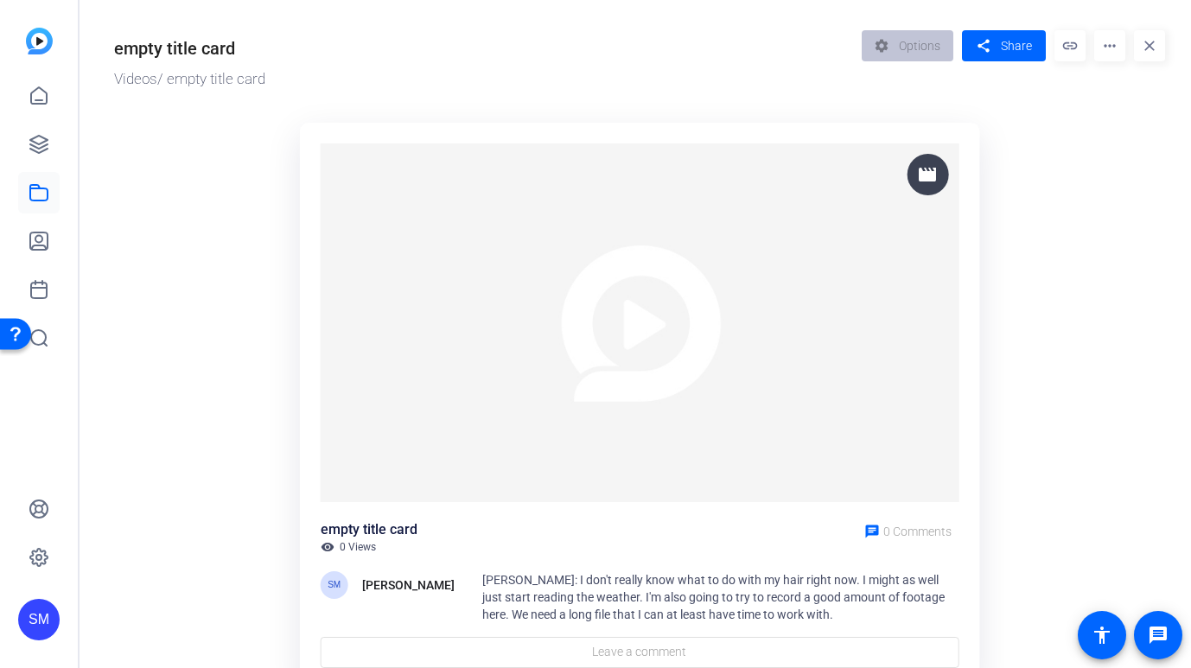
click at [1107, 59] on mat-icon "more_horiz" at bounding box center [1109, 45] width 31 height 31
click at [1118, 101] on span "Edit in Creator" at bounding box center [1142, 107] width 69 height 41
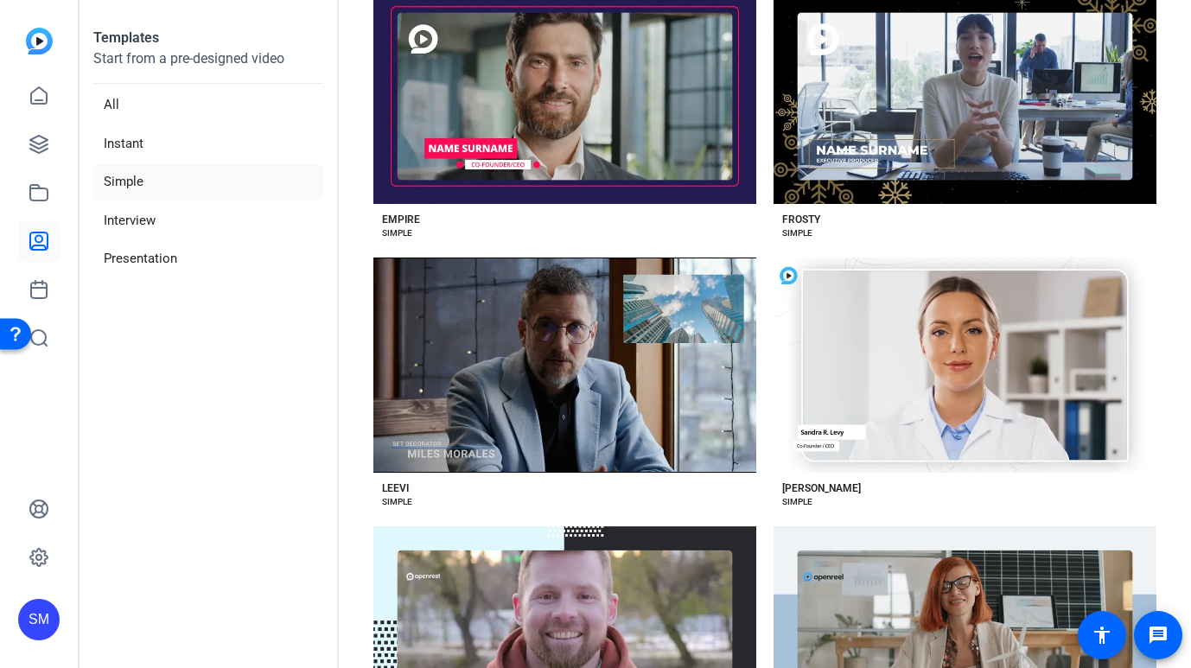
scroll to position [1513, 0]
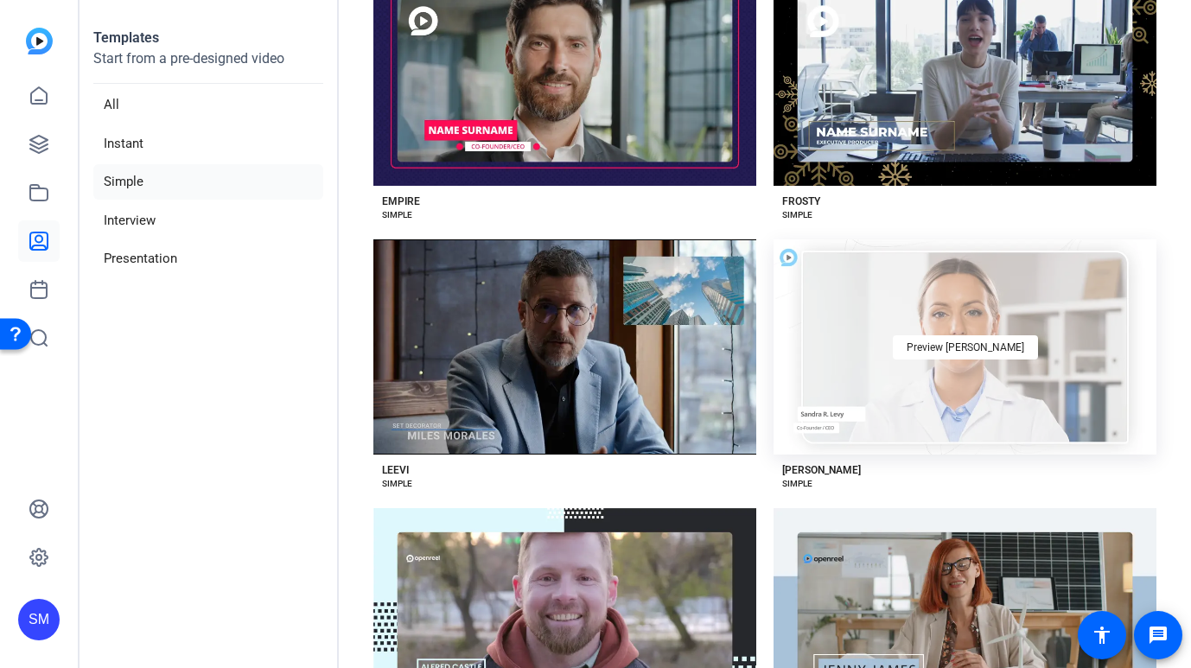
click at [895, 387] on div "Preview Matti" at bounding box center [964, 346] width 383 height 215
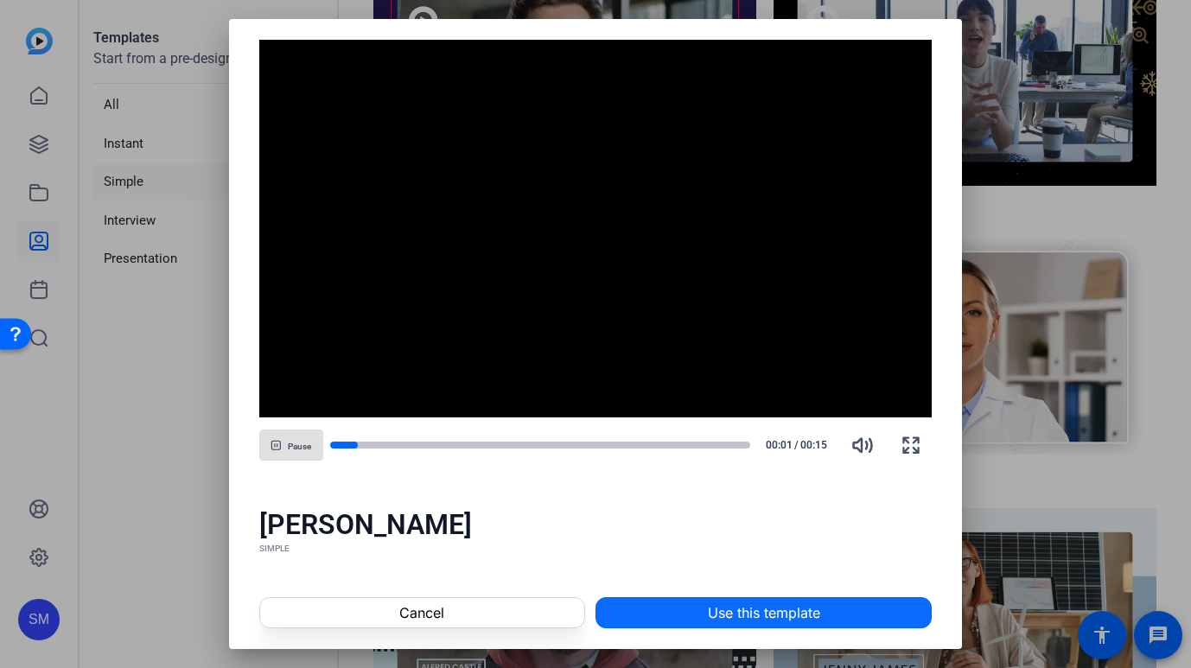
click at [797, 611] on span "Use this template" at bounding box center [764, 612] width 112 height 21
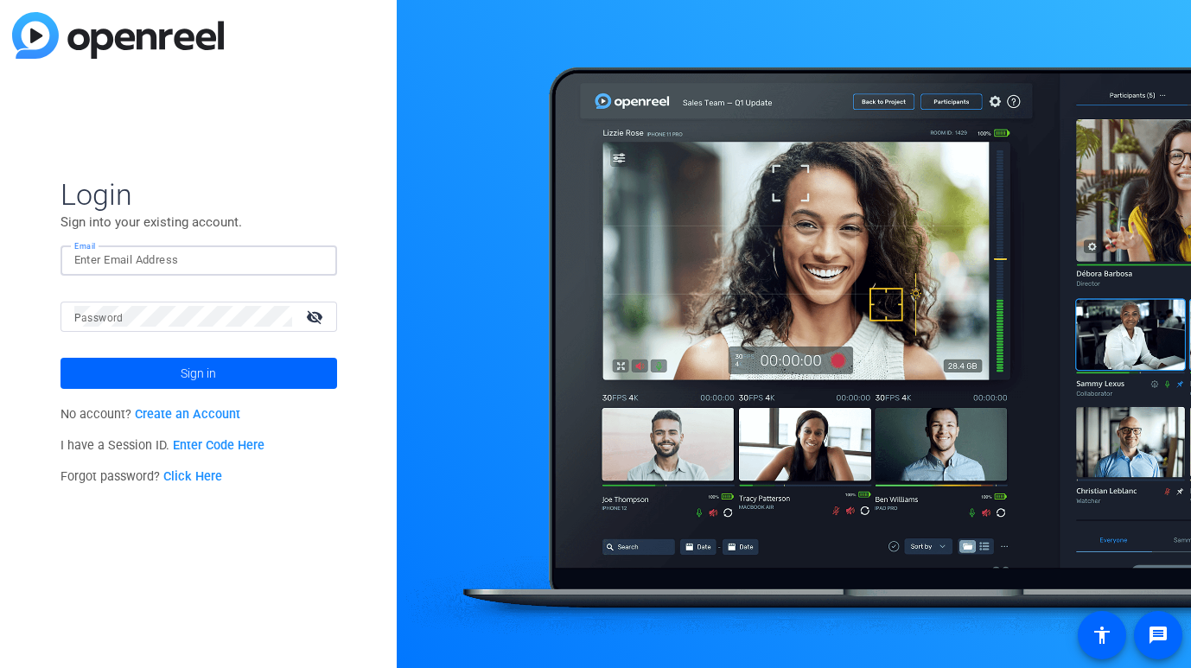
click at [210, 259] on input "Email" at bounding box center [198, 260] width 249 height 21
click at [308, 262] on img at bounding box center [308, 260] width 12 height 21
type input "studiosupport+3@openreel.com"
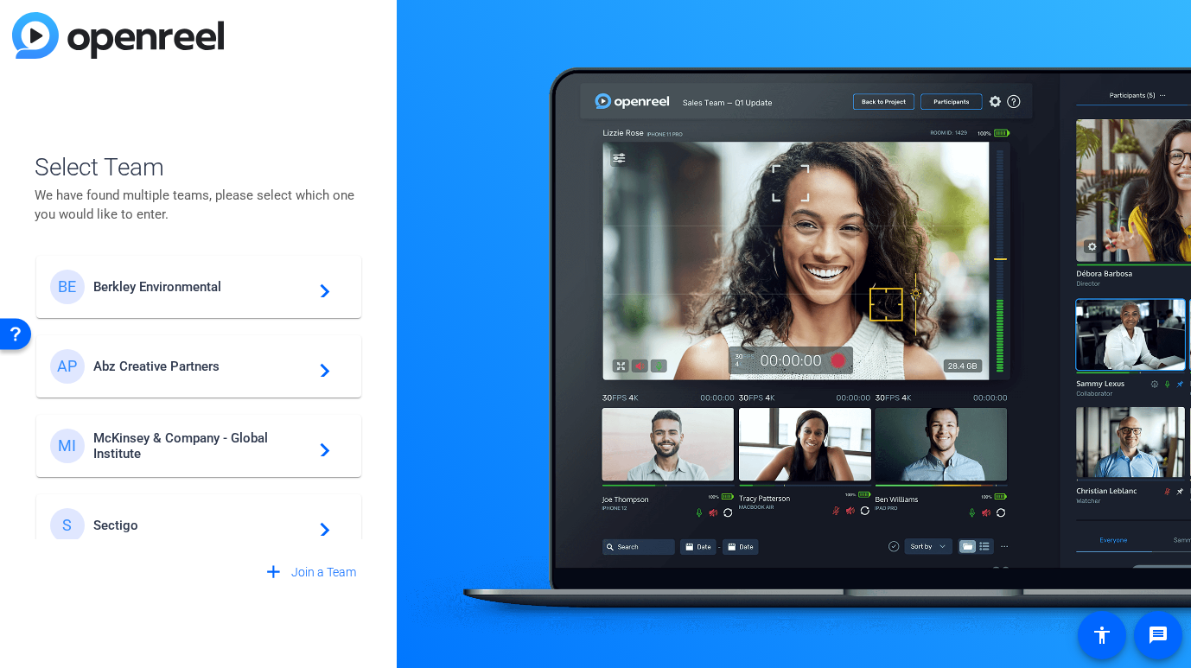
scroll to position [496, 0]
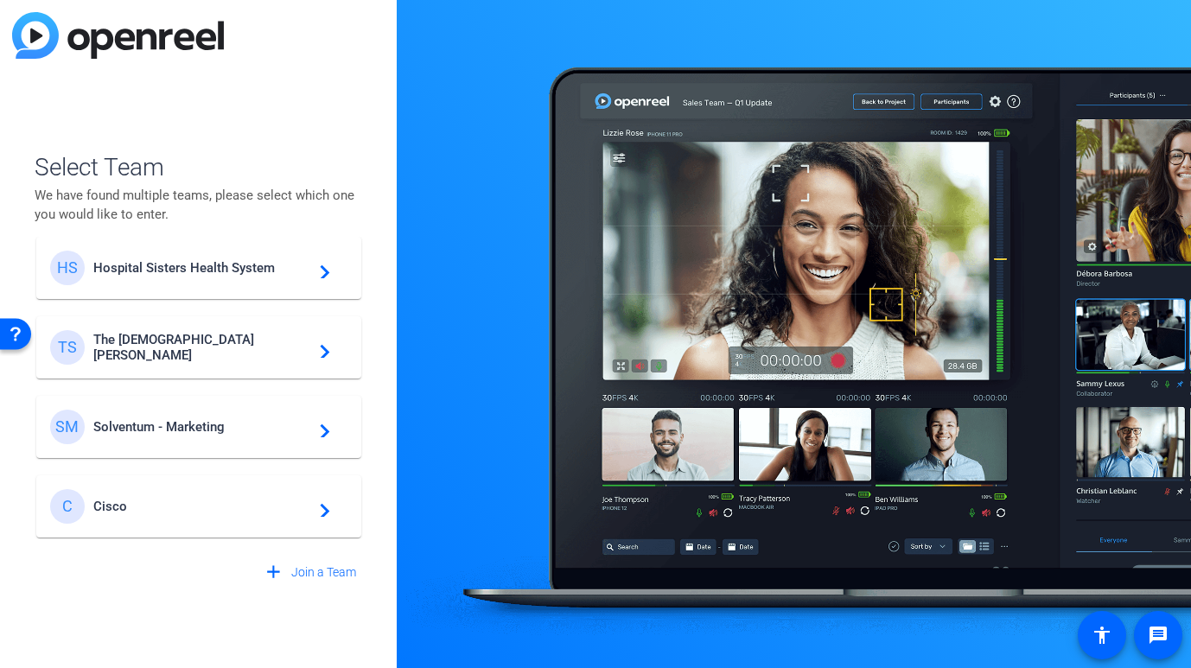
click at [189, 494] on div "C Cisco navigate_next" at bounding box center [198, 506] width 297 height 35
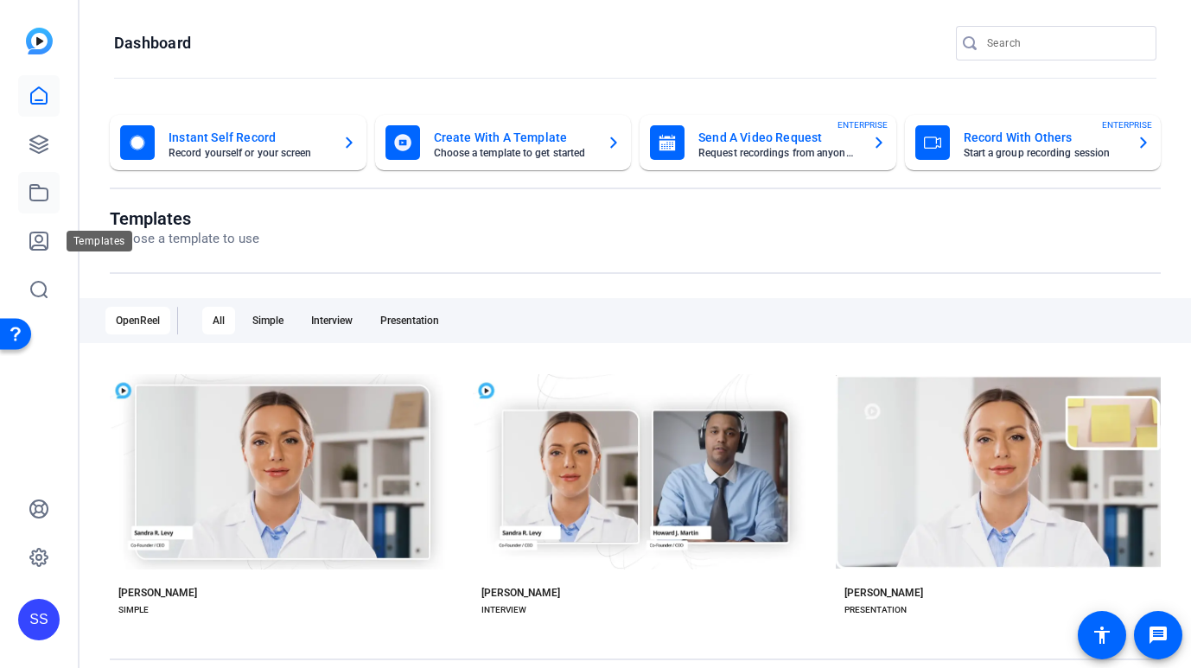
click at [48, 197] on icon at bounding box center [39, 192] width 21 height 21
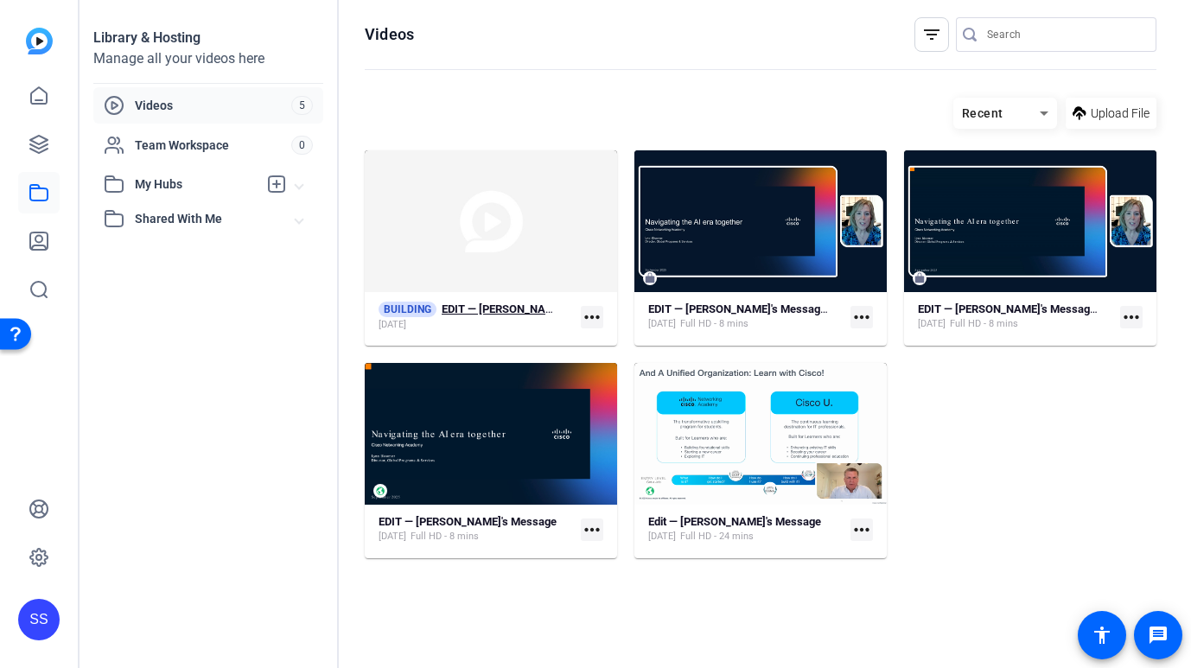
click at [446, 310] on strong "EDIT — Dave's Message — Version 2" at bounding box center [561, 308] width 239 height 13
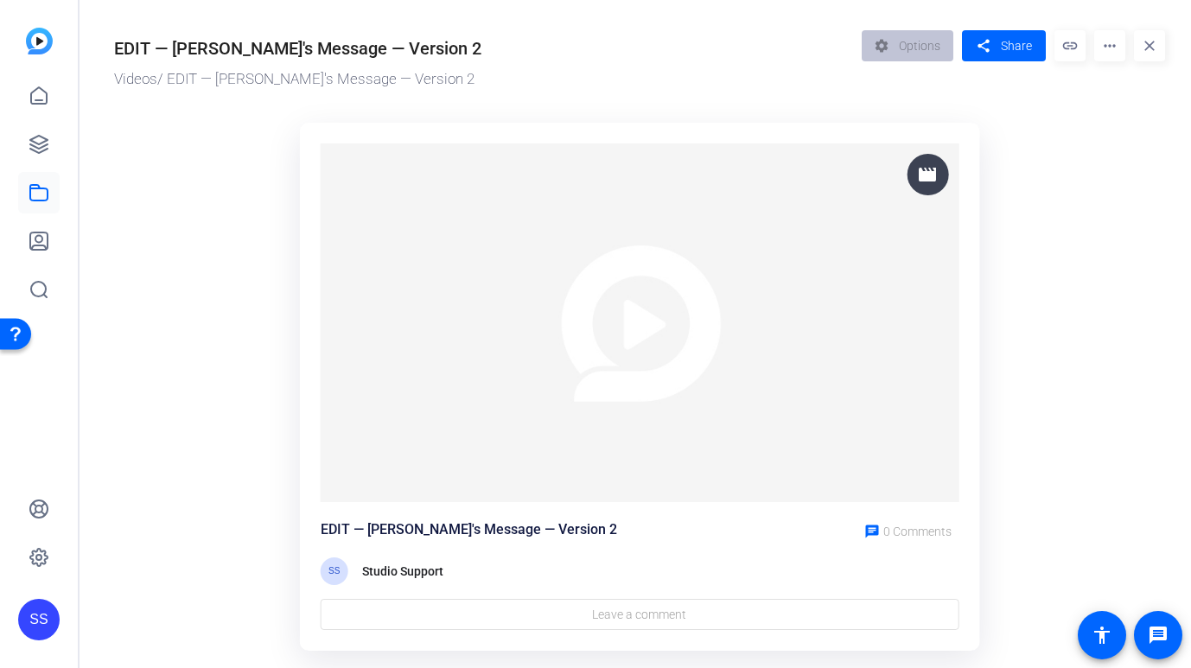
click at [1105, 48] on mat-icon "more_horiz" at bounding box center [1109, 45] width 31 height 31
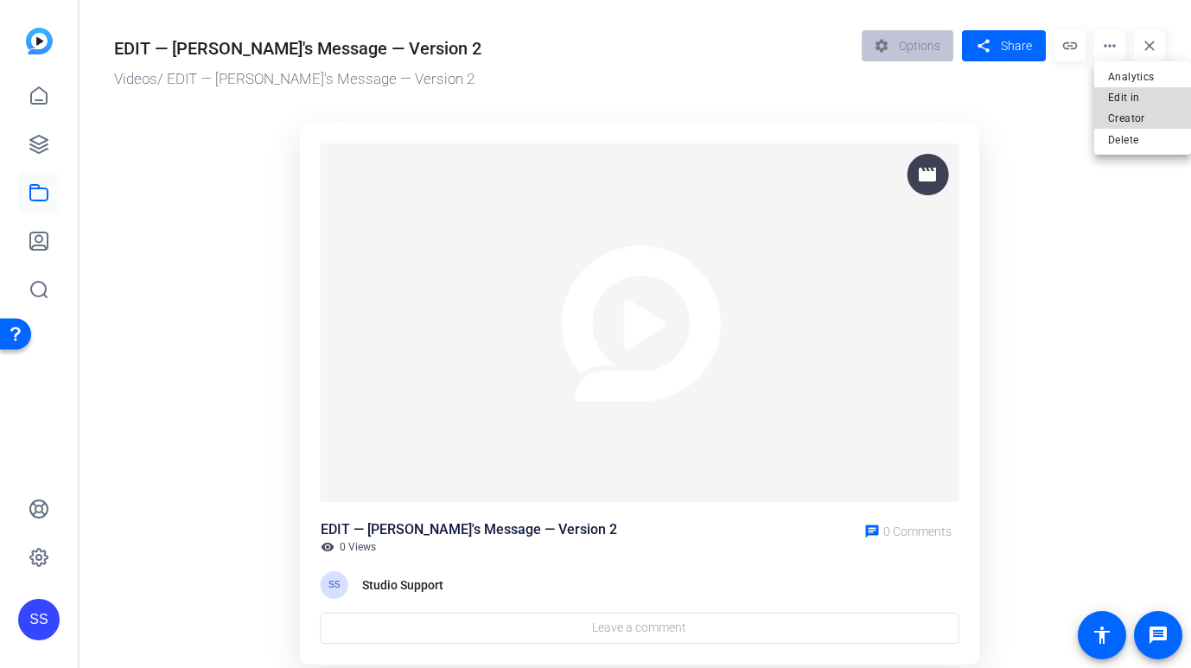
click at [1110, 108] on span "Edit in Creator" at bounding box center [1142, 107] width 69 height 41
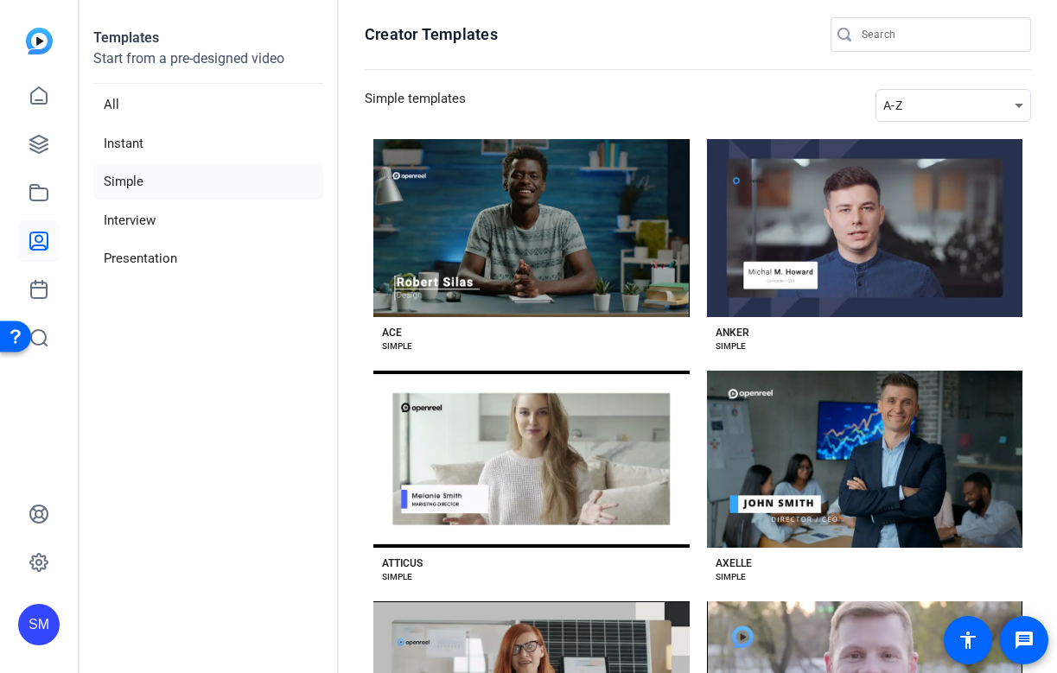
click at [57, 614] on div "SM" at bounding box center [38, 624] width 41 height 41
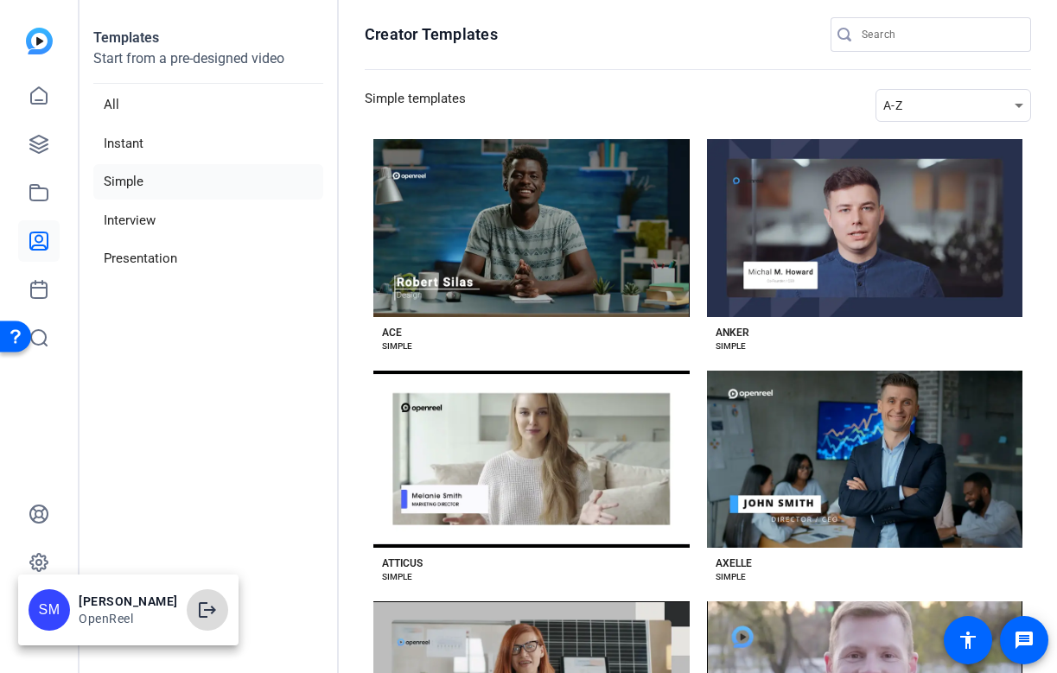
click at [223, 604] on span at bounding box center [207, 609] width 41 height 41
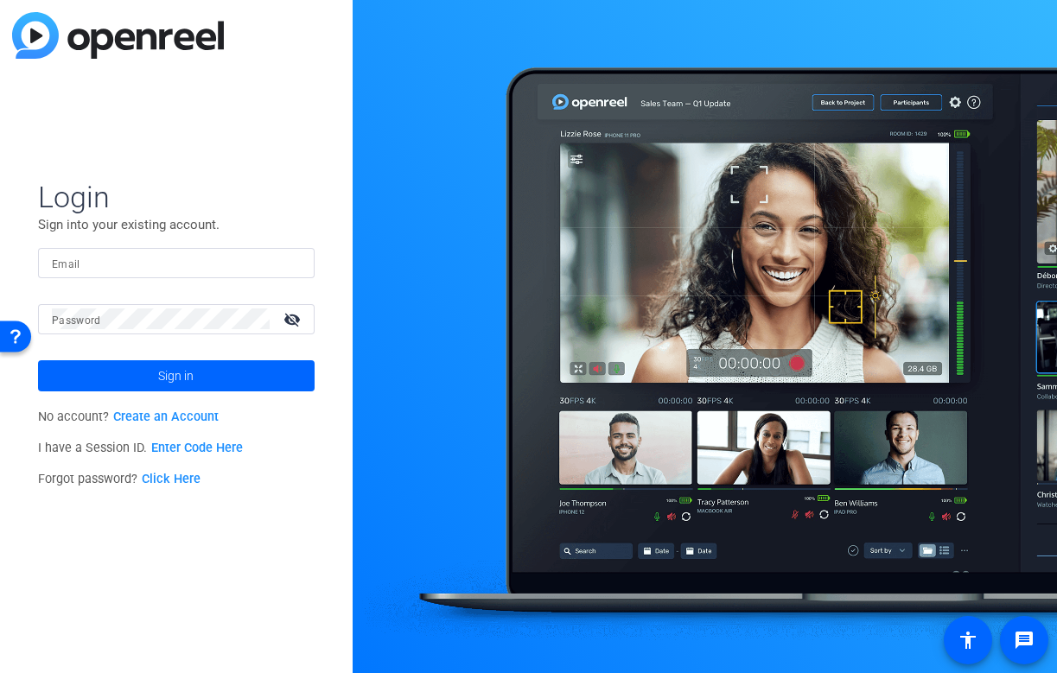
click at [209, 250] on div at bounding box center [176, 263] width 249 height 30
click at [201, 258] on input "Email" at bounding box center [176, 262] width 249 height 21
click at [217, 260] on input "Email" at bounding box center [176, 262] width 249 height 21
click at [287, 263] on img at bounding box center [286, 262] width 12 height 21
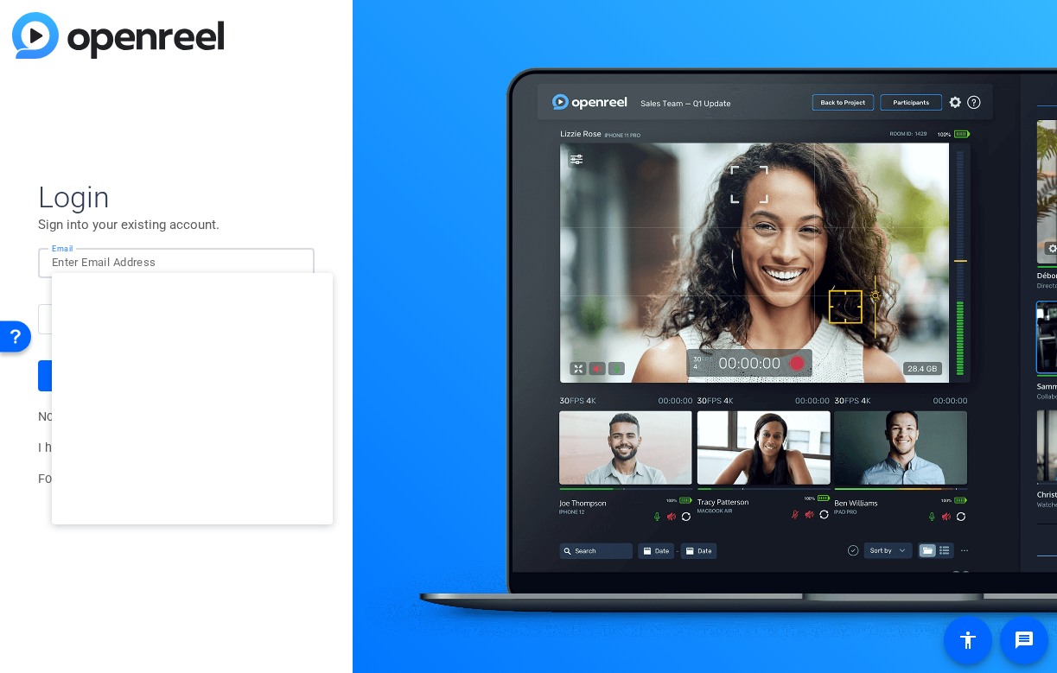
type input "[EMAIL_ADDRESS][DOMAIN_NAME]"
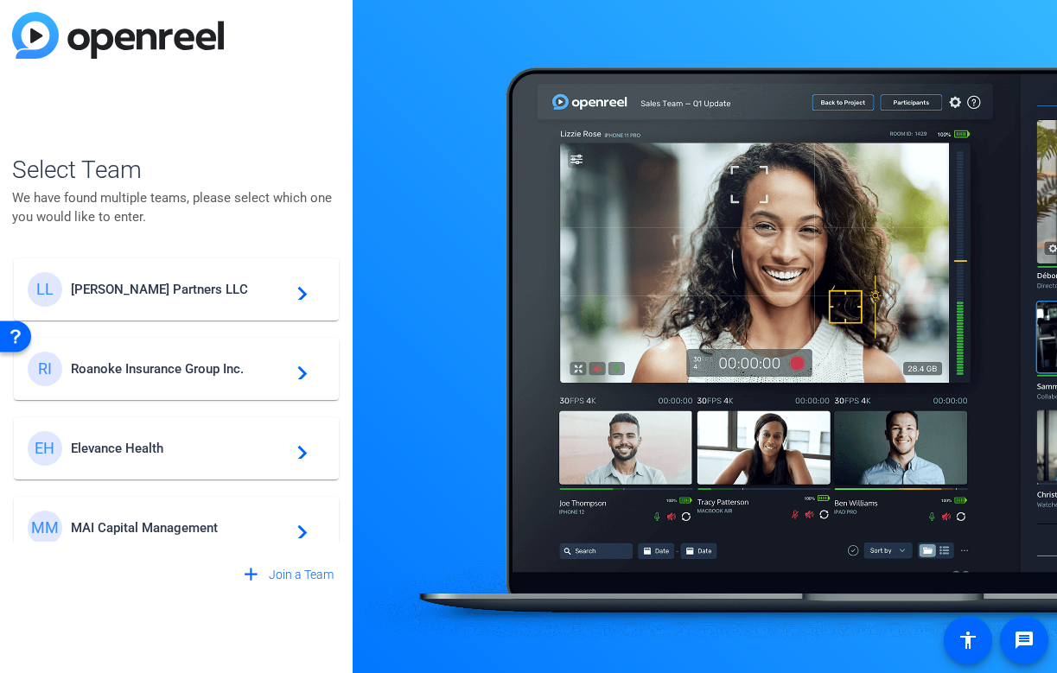
click at [238, 302] on div "LL [PERSON_NAME] Partners LLC navigate_next" at bounding box center [176, 289] width 297 height 35
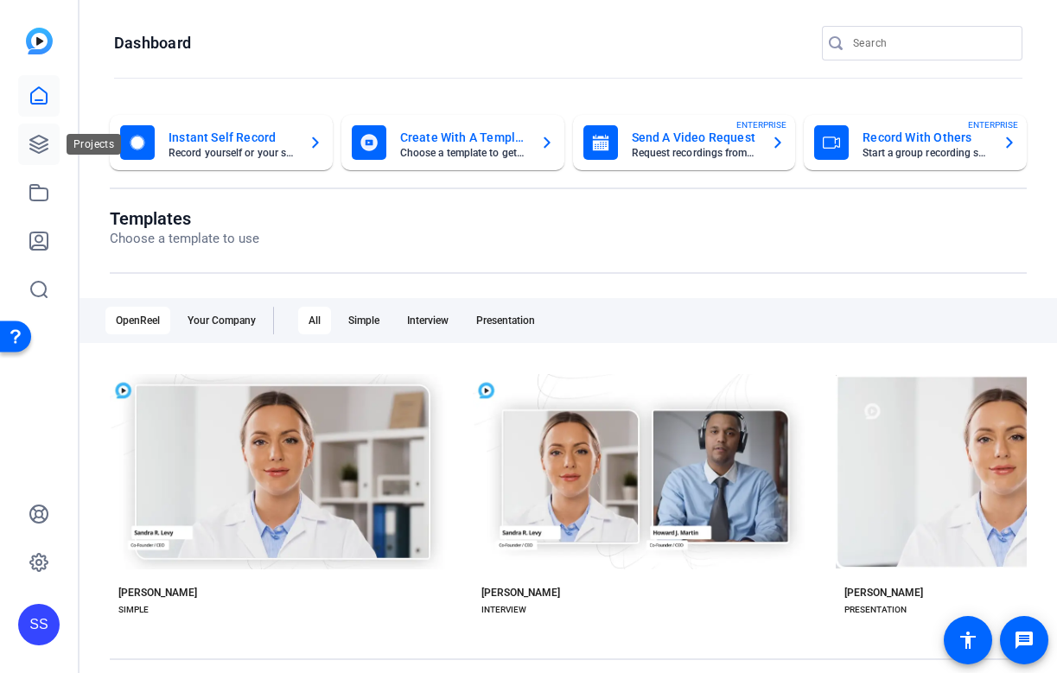
click at [36, 140] on icon at bounding box center [39, 144] width 21 height 21
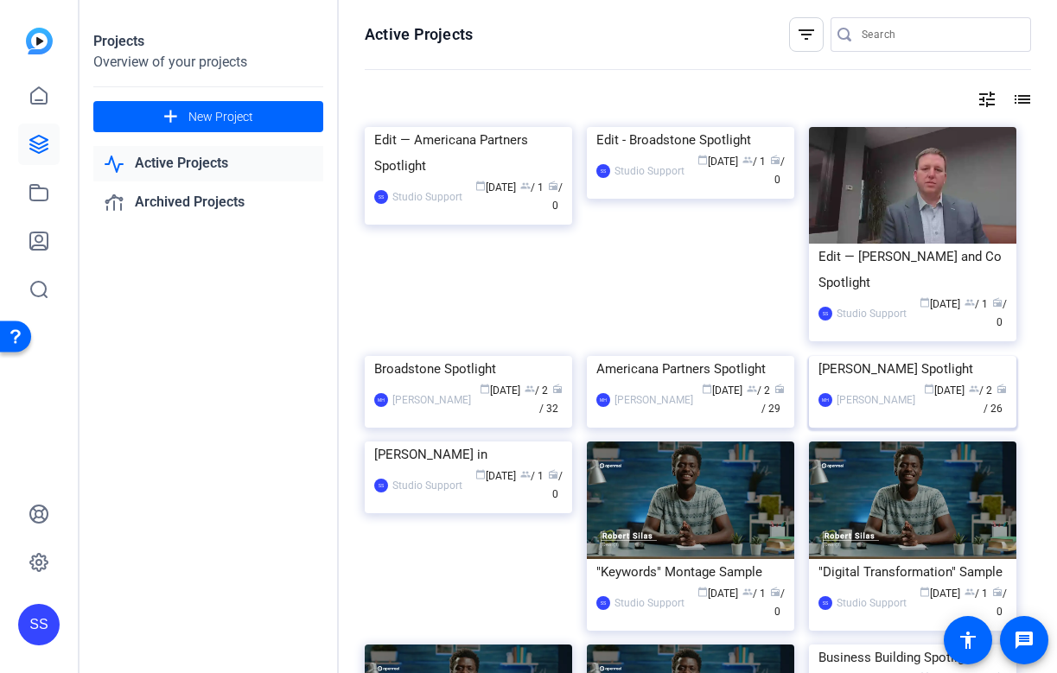
click at [860, 382] on div "[PERSON_NAME] Spotlight" at bounding box center [912, 369] width 188 height 26
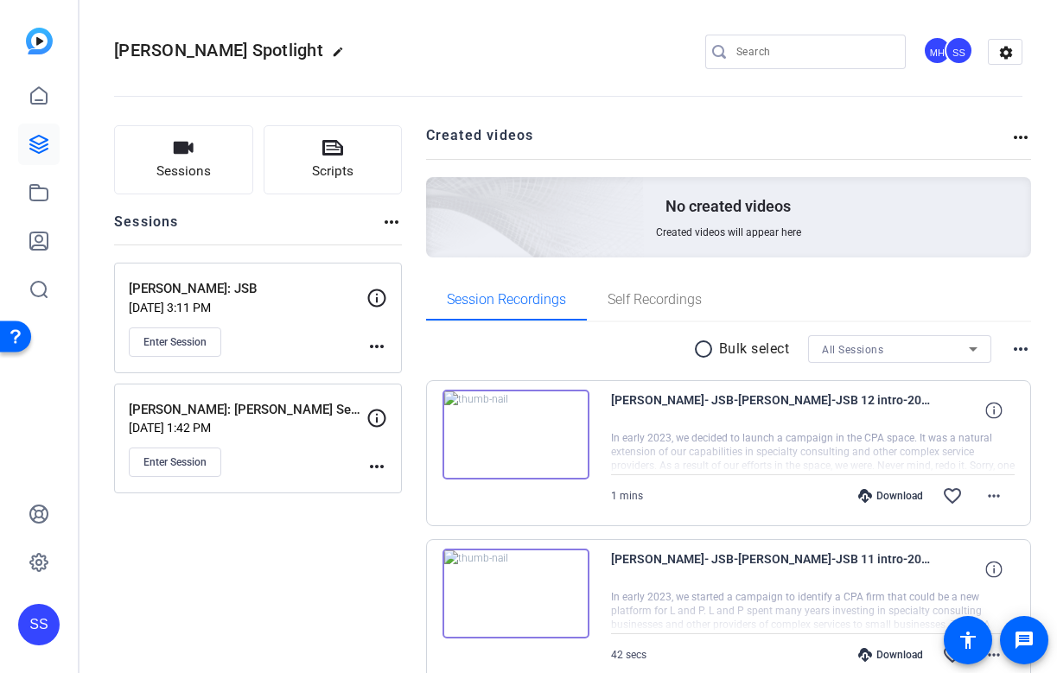
click at [200, 412] on p "[PERSON_NAME]: [PERSON_NAME] Session" at bounding box center [248, 410] width 238 height 20
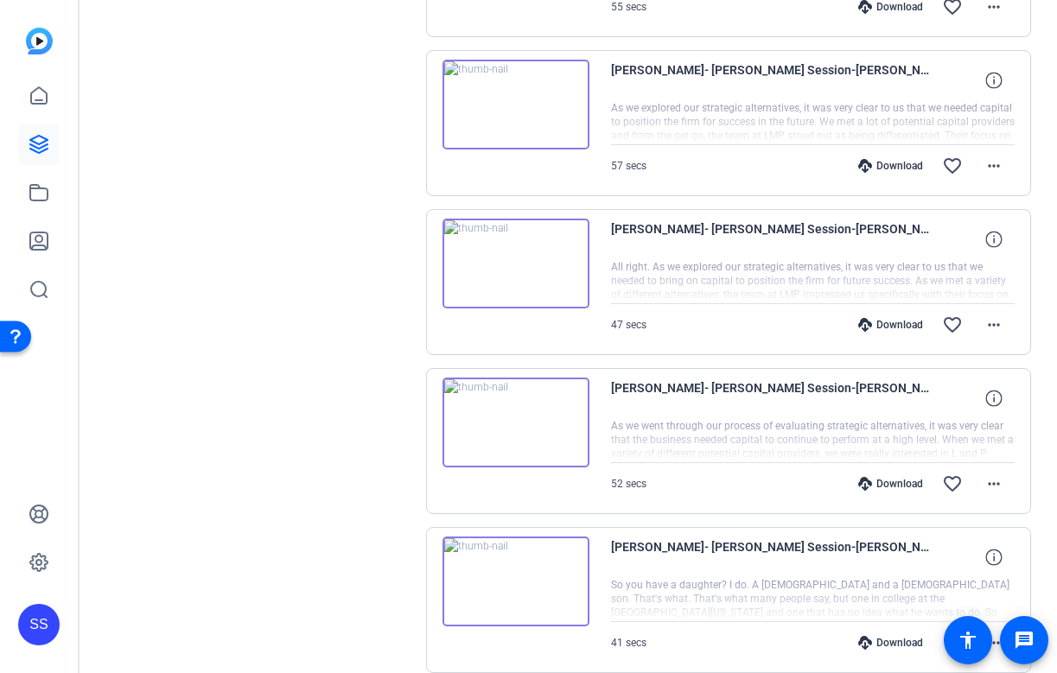
scroll to position [1245, 0]
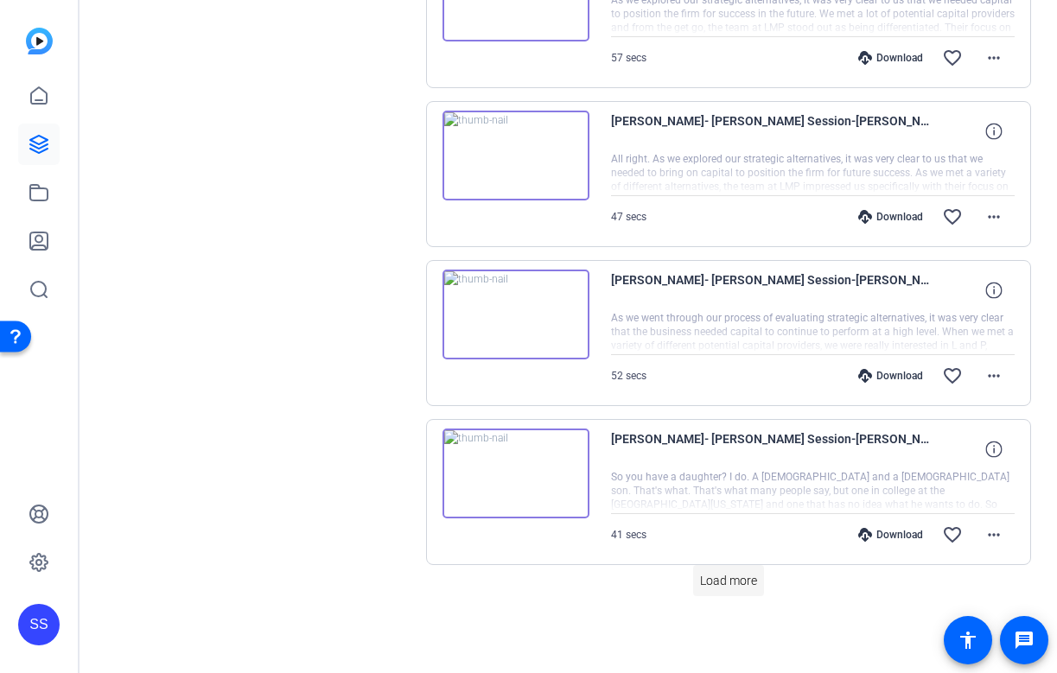
click at [715, 573] on span "Load more" at bounding box center [728, 581] width 57 height 18
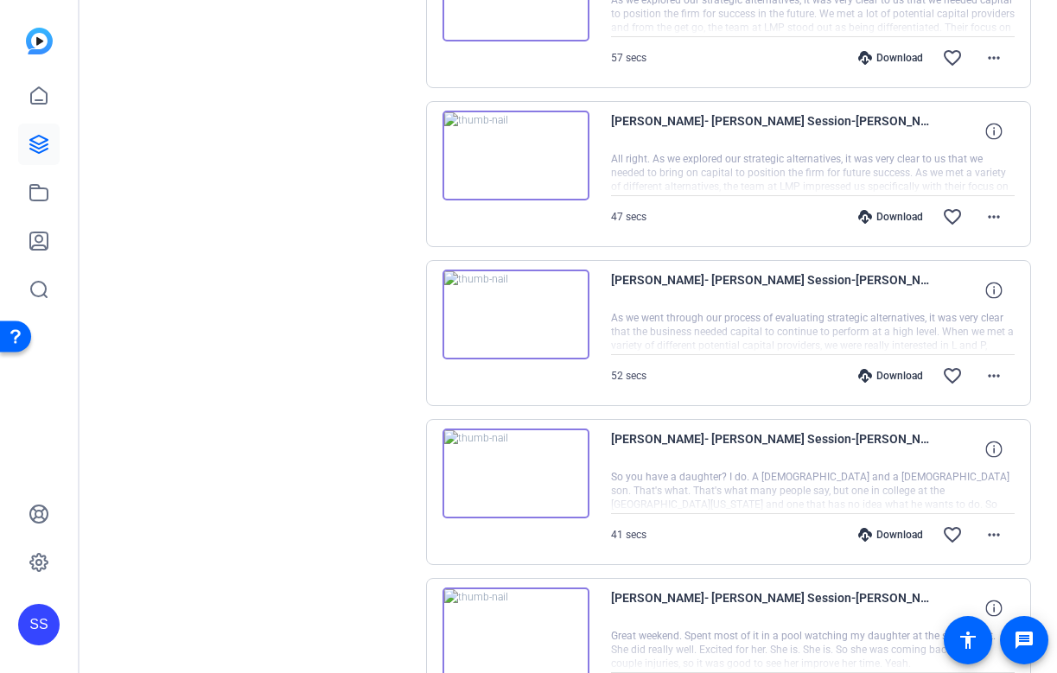
scroll to position [1691, 0]
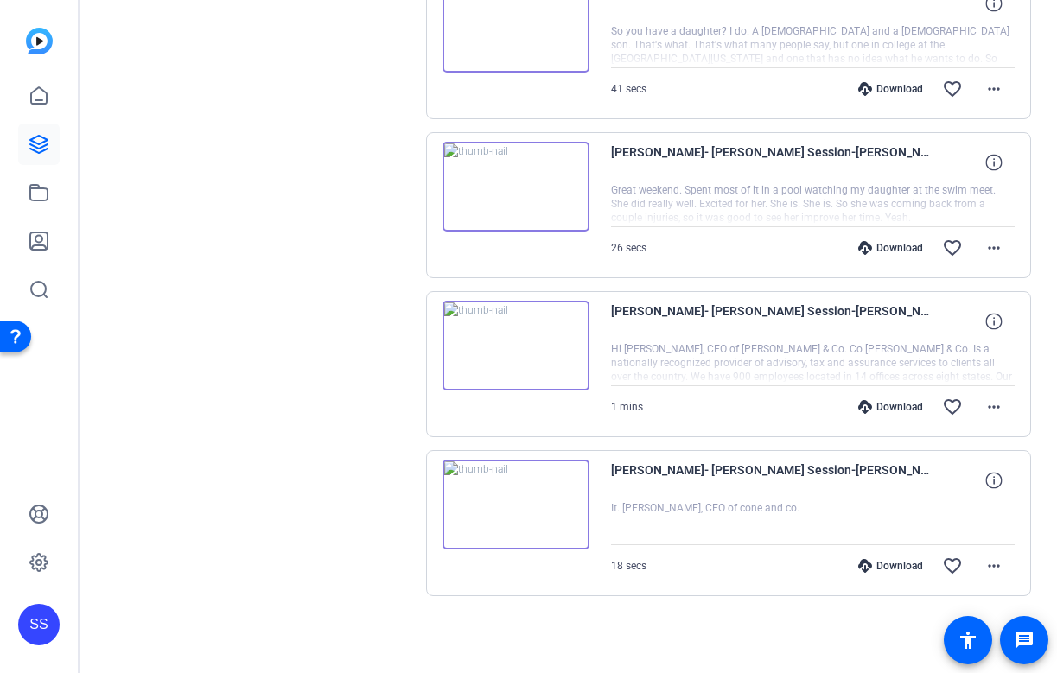
click at [521, 198] on img at bounding box center [515, 187] width 147 height 90
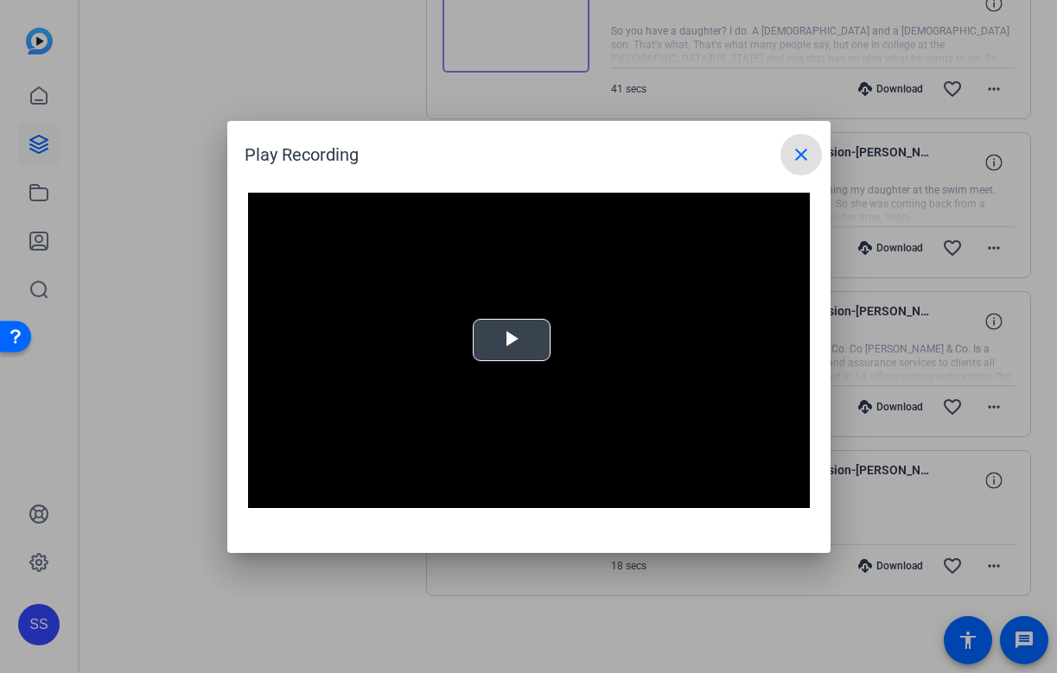
click at [522, 341] on div "Video Player is loading. Play Video Play Mute Current Time 0:00 / Duration -:- …" at bounding box center [529, 351] width 562 height 316
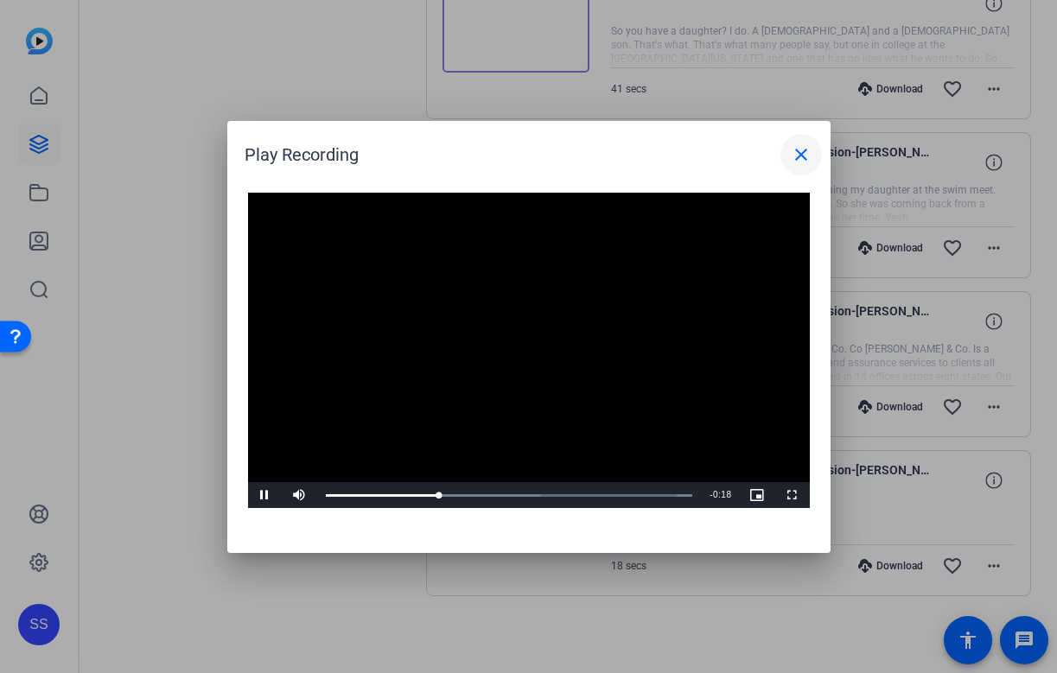
click at [808, 158] on mat-icon "close" at bounding box center [801, 154] width 21 height 21
